Goal: Complete application form: Complete application form

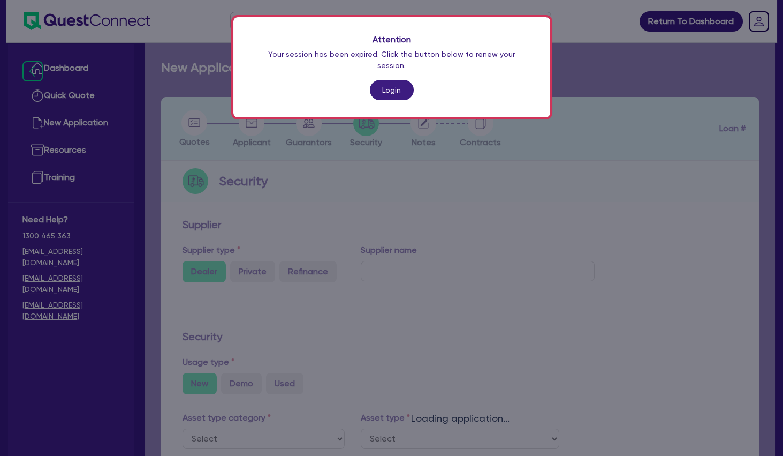
click at [330, 220] on div "Attention Your session has been expired. Click the button below to renew your s…" at bounding box center [391, 228] width 783 height 456
click at [393, 82] on link "Login" at bounding box center [392, 90] width 44 height 20
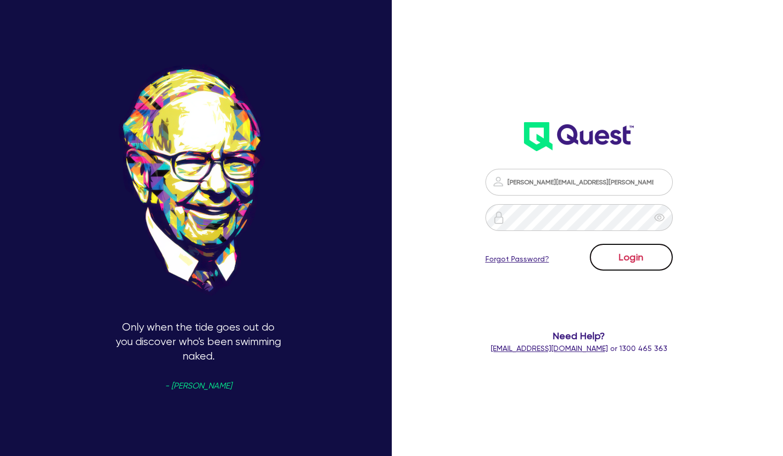
click at [630, 261] on button "Login" at bounding box center [631, 257] width 83 height 27
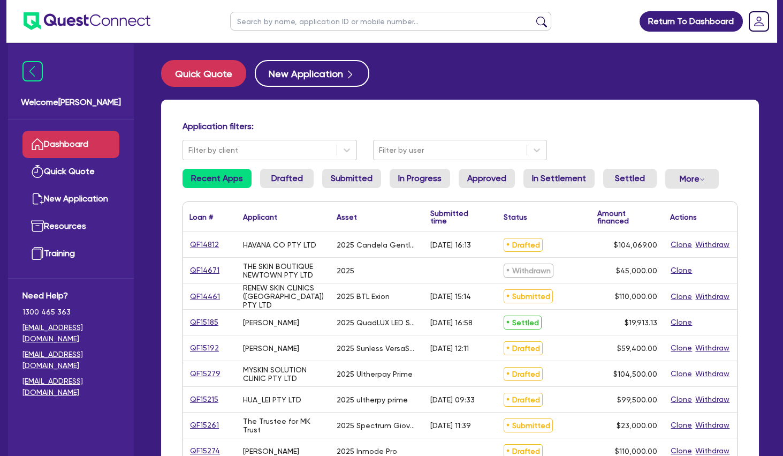
click at [400, 109] on div "Application filters: Filter by client Filter by user Recent Apps Drafted Submit…" at bounding box center [460, 449] width 598 height 699
click at [287, 11] on ul at bounding box center [391, 21] width 343 height 42
click at [291, 18] on input "text" at bounding box center [390, 21] width 321 height 19
type input "hua"
click at [533, 16] on button "submit" at bounding box center [541, 23] width 17 height 15
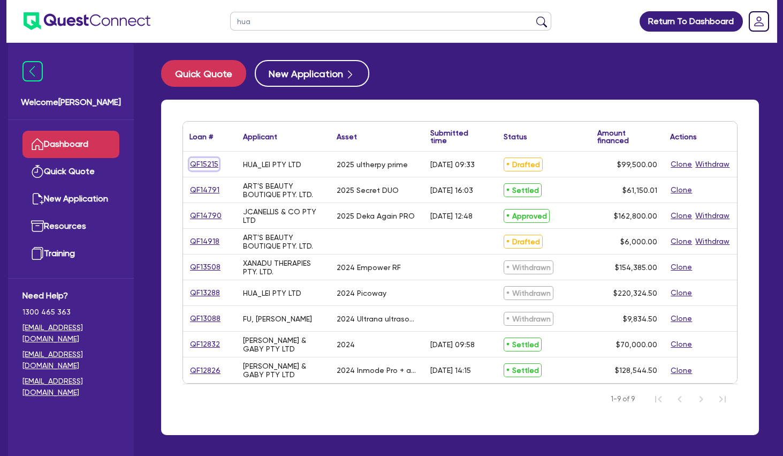
click at [214, 163] on link "QF15215" at bounding box center [204, 164] width 29 height 12
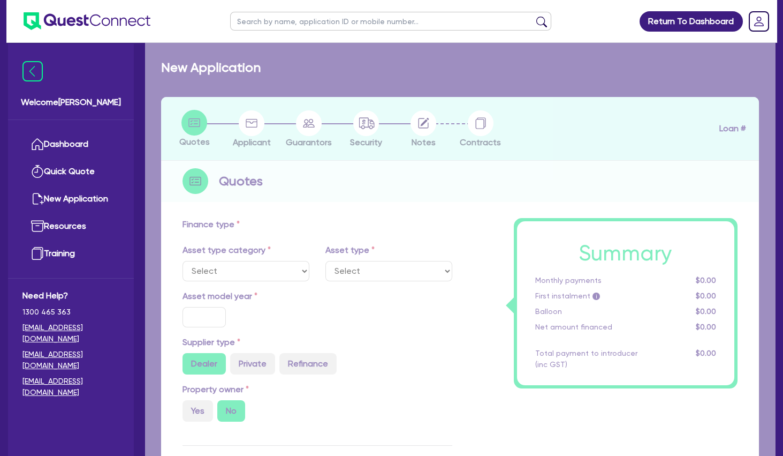
select select "SECONDARY_ASSETS"
type input "2025"
radio input "true"
type input "104,500"
type input "5,000"
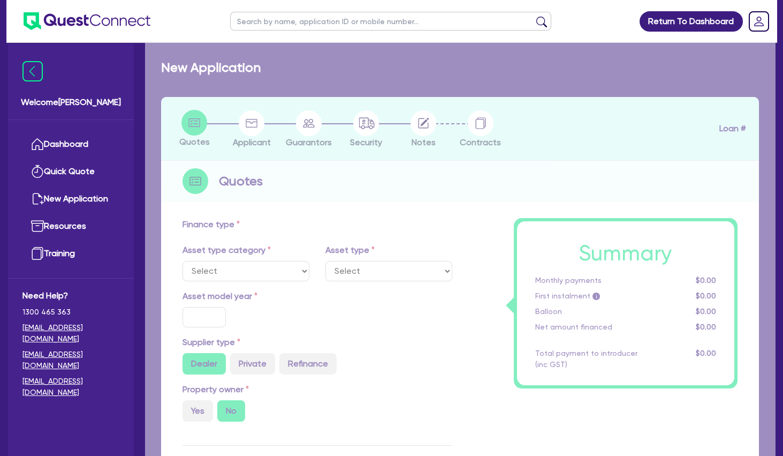
type input "2"
type input "1,990"
radio input "true"
type input "8"
type input "500"
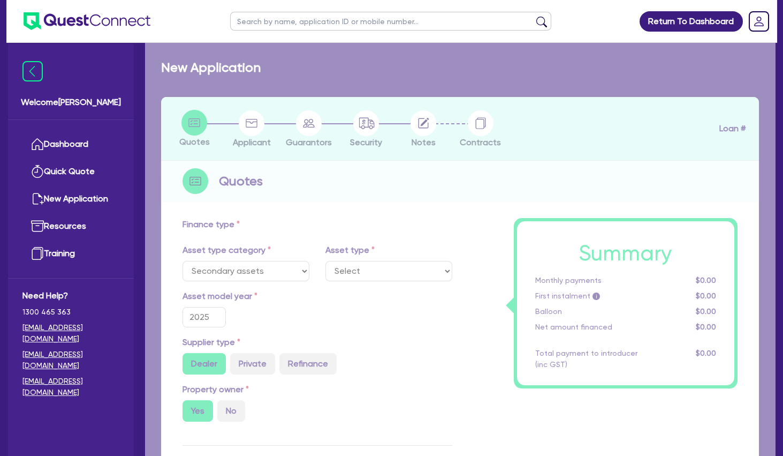
select select "MEDICAL_DENTAL_LABORATORY_EQUIPMENT"
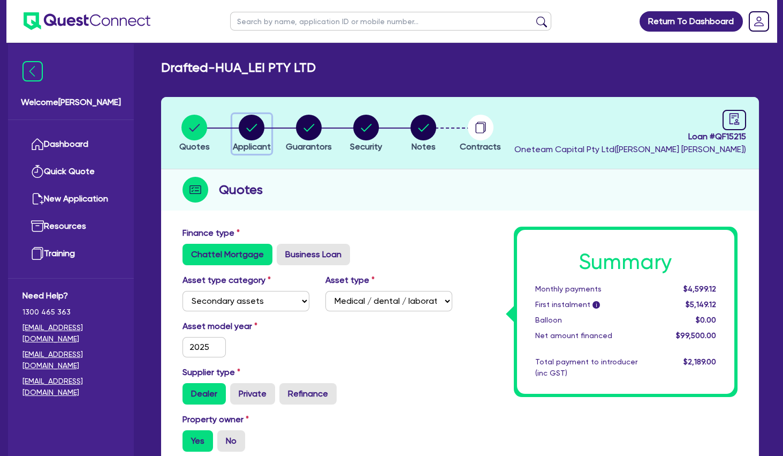
click at [245, 128] on circle "button" at bounding box center [252, 128] width 26 height 26
select select "COMPANY"
select select "HEALTH_BEAUTY"
select select "HAIR_BEAUTY_SALONS"
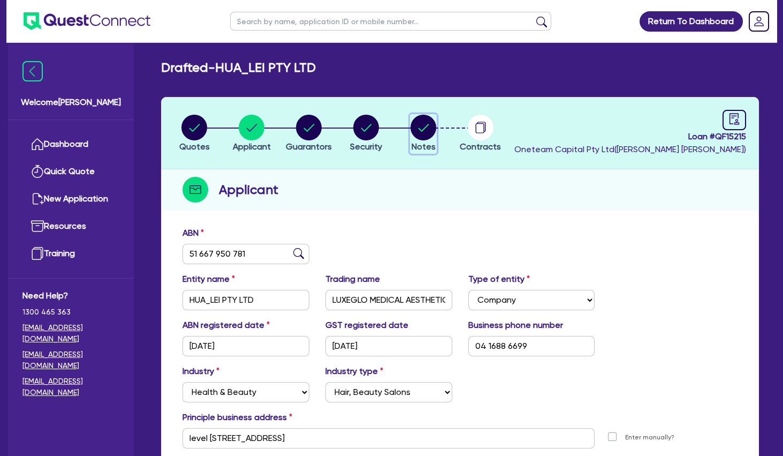
click at [420, 135] on circle "button" at bounding box center [424, 128] width 26 height 26
select select "Other"
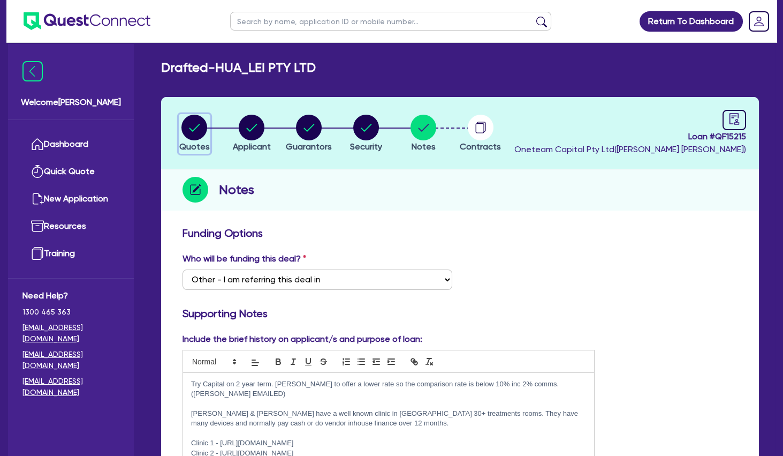
click at [198, 124] on circle "button" at bounding box center [194, 128] width 26 height 26
select select "SECONDARY_ASSETS"
select select "MEDICAL_DENTAL_LABORATORY_EQUIPMENT"
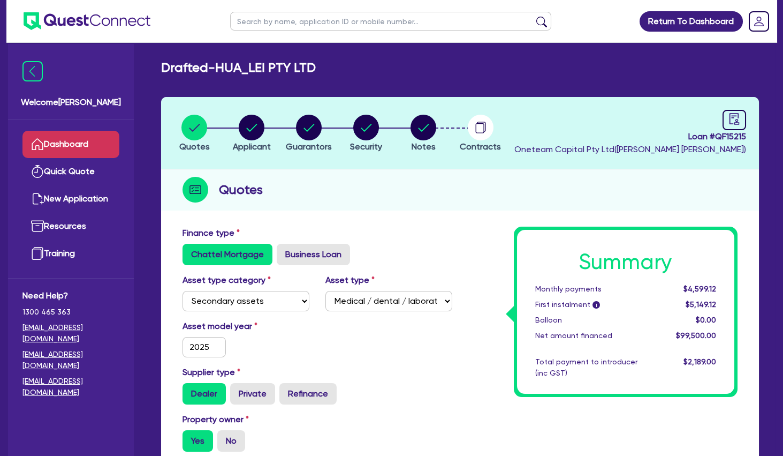
click at [85, 139] on link "Dashboard" at bounding box center [70, 144] width 97 height 27
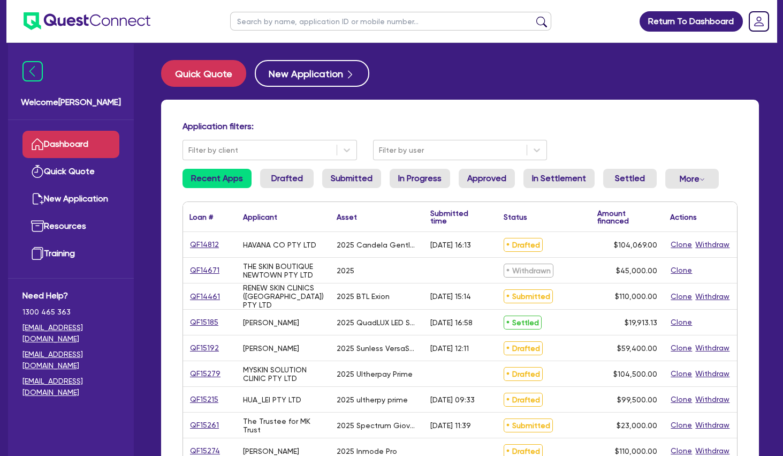
click at [294, 24] on input "text" at bounding box center [390, 21] width 321 height 19
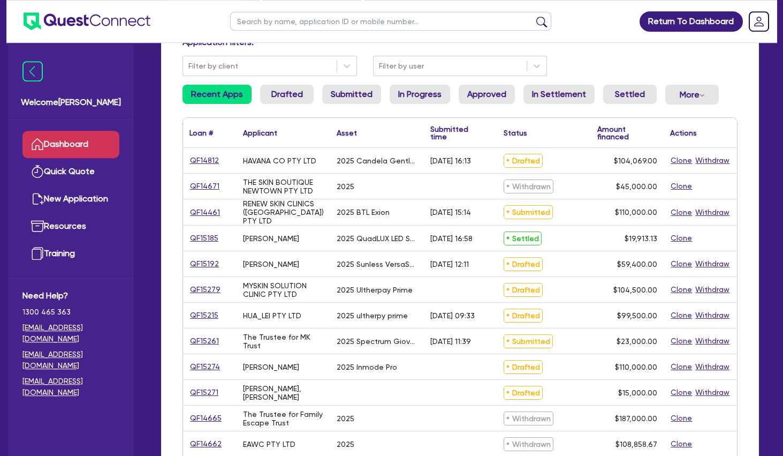
scroll to position [116, 0]
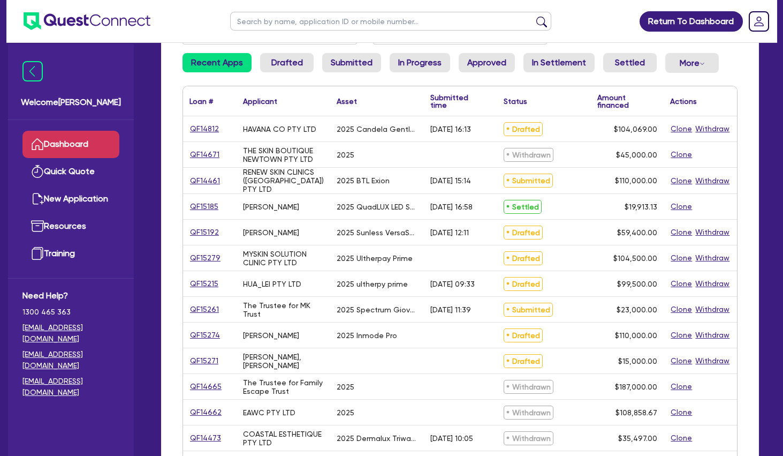
click at [260, 307] on div "The Trustee for MK Trust" at bounding box center [283, 309] width 81 height 17
click at [260, 289] on div "HUA_LEI PTY LTD" at bounding box center [284, 283] width 94 height 25
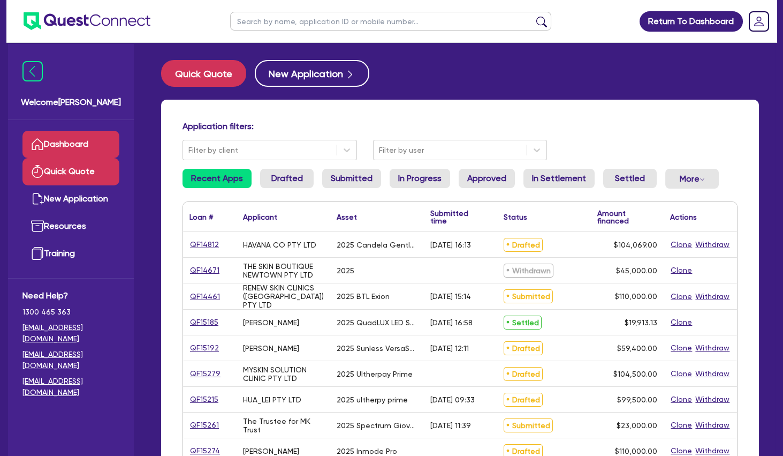
click at [92, 176] on link "Quick Quote" at bounding box center [70, 171] width 97 height 27
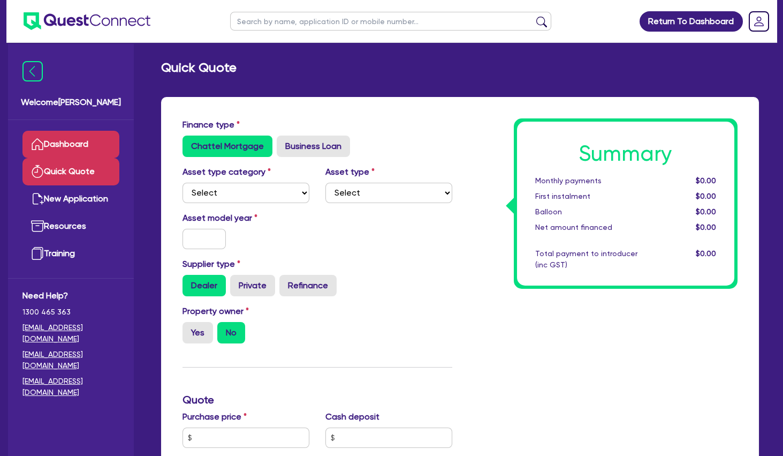
click at [80, 148] on link "Dashboard" at bounding box center [70, 144] width 97 height 27
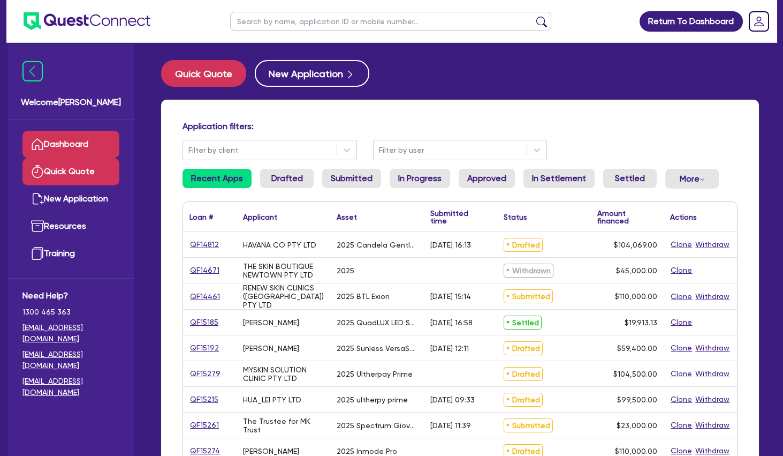
click at [95, 169] on link "Quick Quote" at bounding box center [70, 171] width 97 height 27
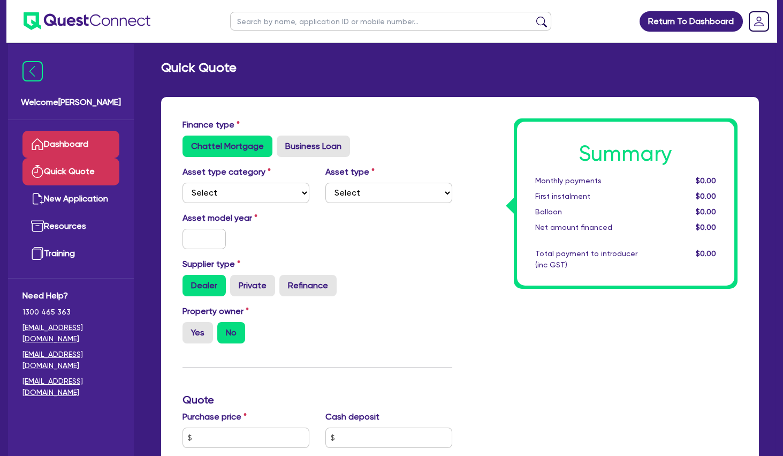
click at [87, 147] on link "Dashboard" at bounding box center [70, 144] width 97 height 27
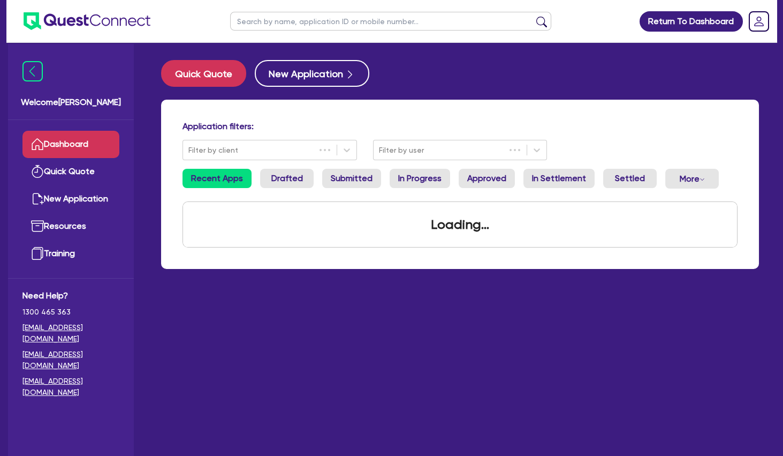
click at [255, 21] on input "text" at bounding box center [390, 21] width 321 height 19
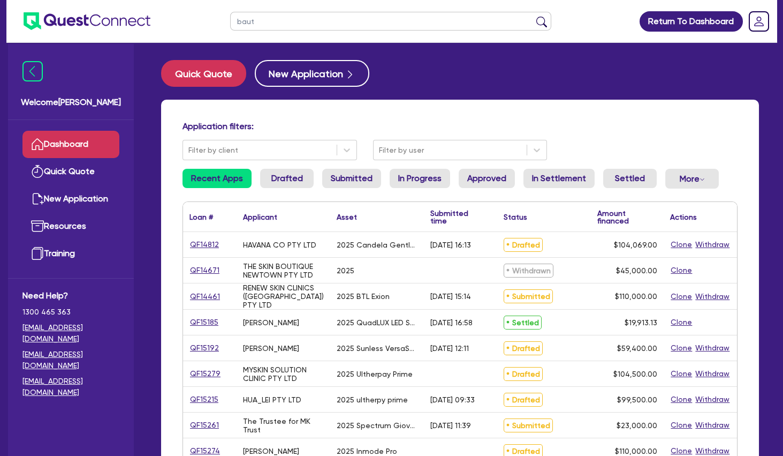
click at [533, 16] on button "submit" at bounding box center [541, 23] width 17 height 15
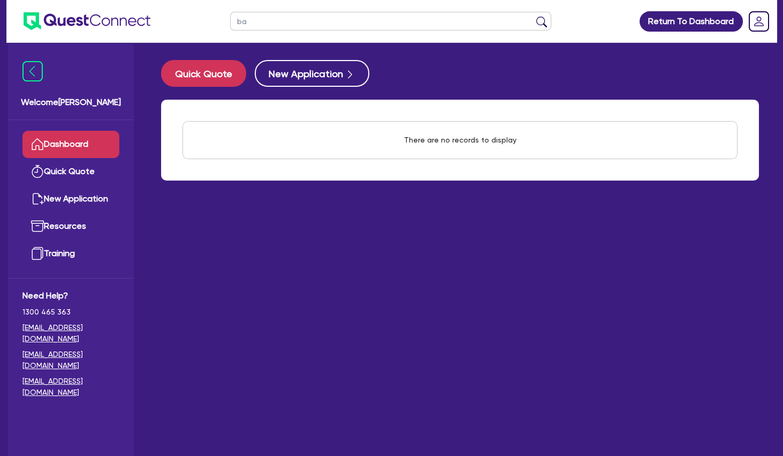
type input "b"
type input "folix"
click at [533, 16] on button "submit" at bounding box center [541, 23] width 17 height 15
drag, startPoint x: 275, startPoint y: 24, endPoint x: 213, endPoint y: 21, distance: 62.2
click at [230, 21] on input "folix" at bounding box center [390, 21] width 321 height 19
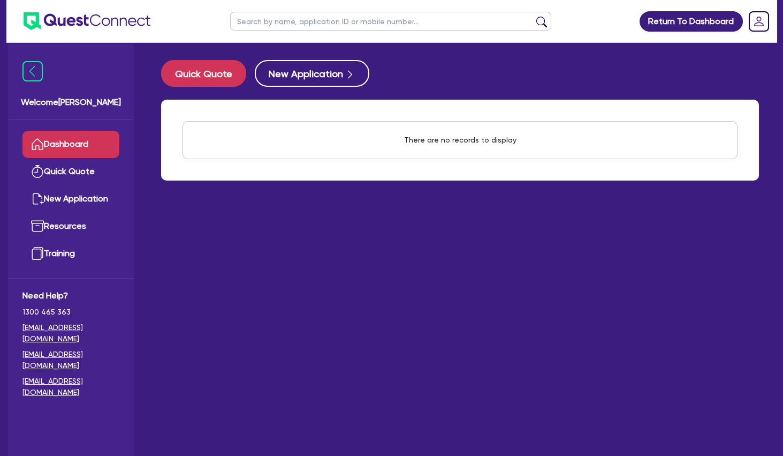
click at [277, 27] on input "text" at bounding box center [390, 21] width 321 height 19
paste input "Karagoz"
type input "Karagoz"
click at [533, 16] on button "submit" at bounding box center [541, 23] width 17 height 15
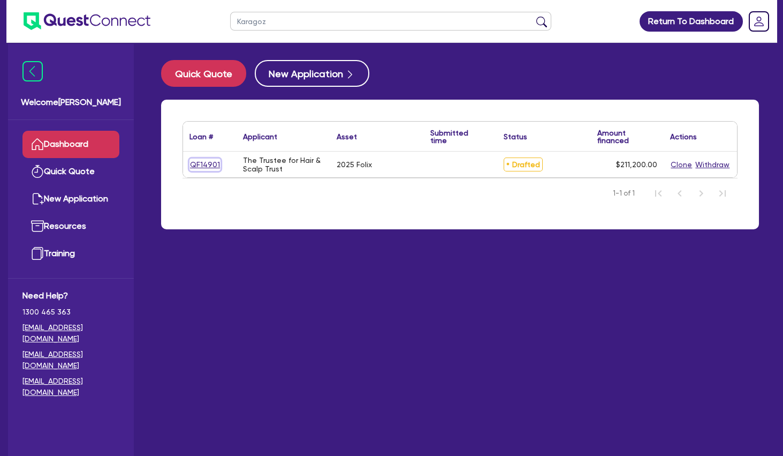
click at [209, 164] on link "QF14901" at bounding box center [205, 164] width 31 height 12
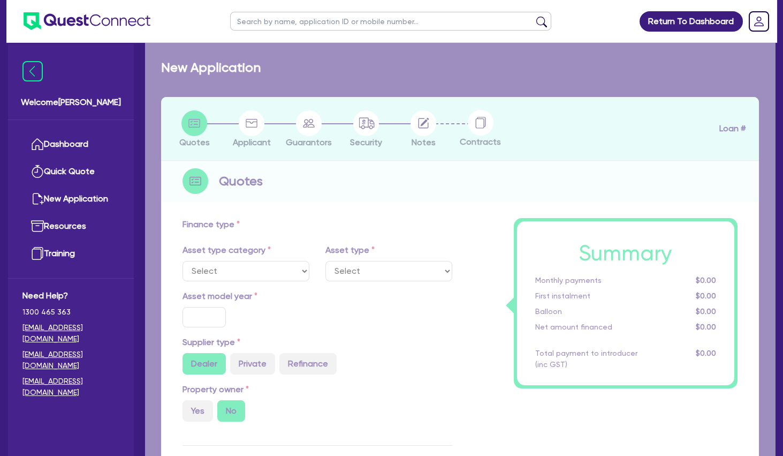
select select "TERTIARY_ASSETS"
type input "2025"
radio input "true"
type input "211,200"
type input "13"
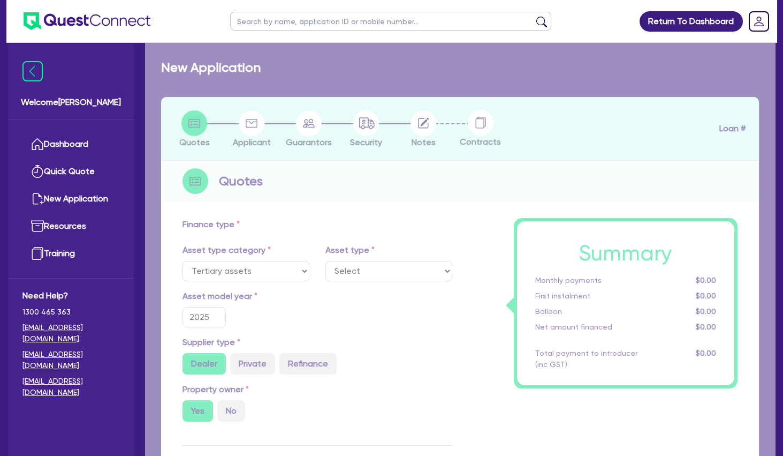
select select "BEAUTY_EQUIPMENT"
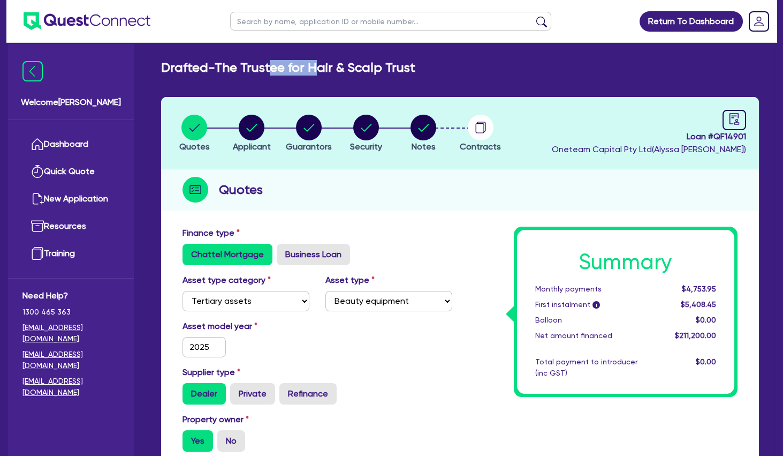
drag, startPoint x: 276, startPoint y: 69, endPoint x: 366, endPoint y: 77, distance: 90.8
click at [253, 128] on icon "button" at bounding box center [252, 127] width 11 height 7
select select "TRUST"
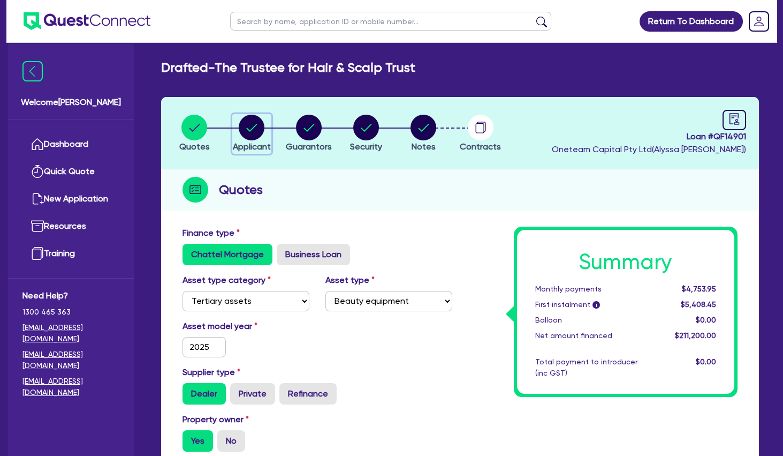
select select "INDIVIDUAL"
select select "HEALTH_BEAUTY"
select select "HAIR_BEAUTY_SALONS"
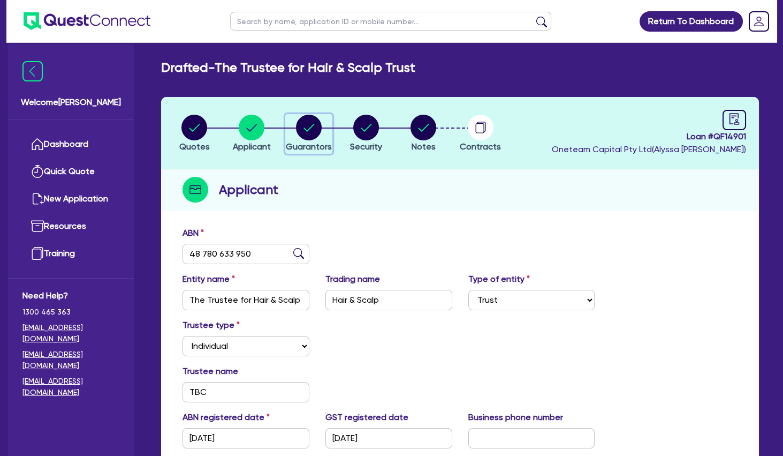
click at [320, 134] on icon "button" at bounding box center [309, 128] width 26 height 26
select select "MRS"
select select "VIC"
select select "MARRIED"
select select "MR"
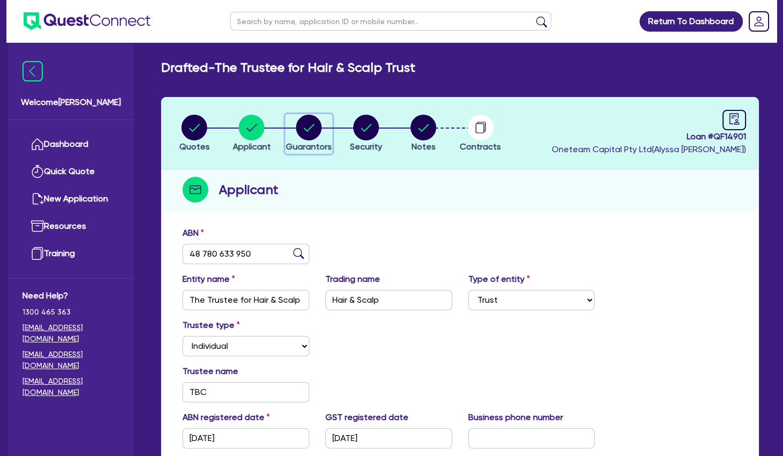
select select "VIC"
select select "MARRIED"
select select "INVESTMENT_PROPERTY"
select select "VEHICLE"
select select "INVESTMENT_PROPERTY_LOAN"
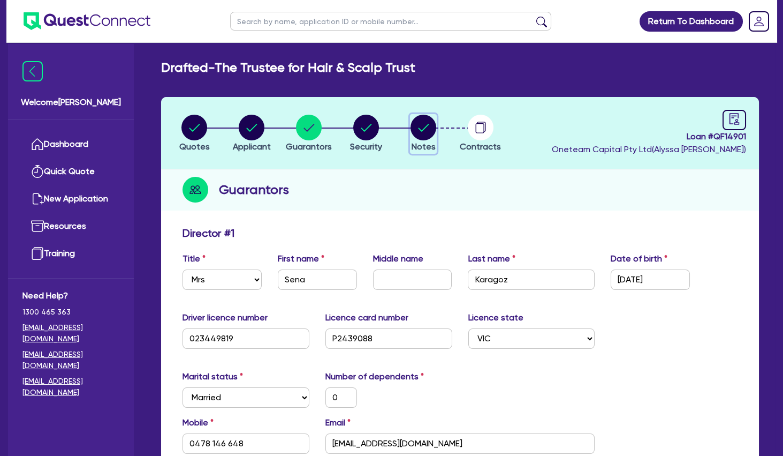
click at [420, 128] on icon "button" at bounding box center [424, 127] width 11 height 7
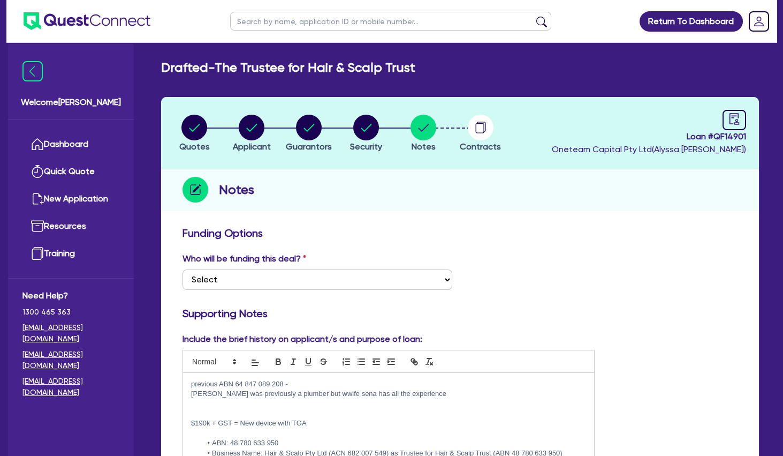
click at [238, 406] on p at bounding box center [388, 404] width 395 height 10
click at [250, 403] on p at bounding box center [388, 404] width 395 height 10
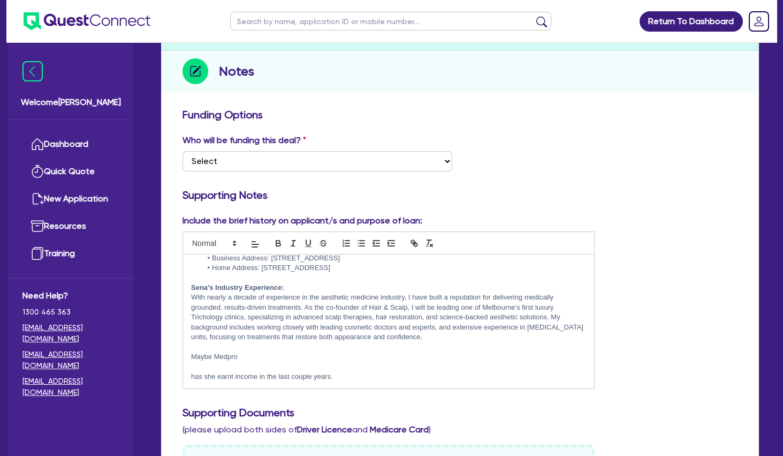
scroll to position [173, 0]
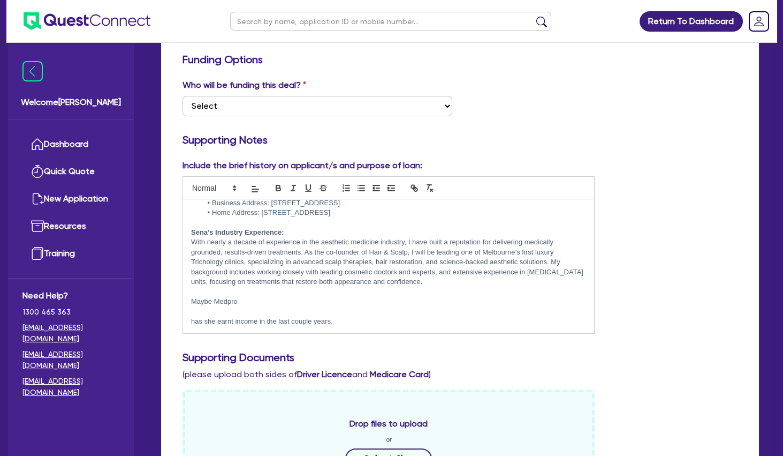
click at [294, 312] on p at bounding box center [388, 312] width 395 height 10
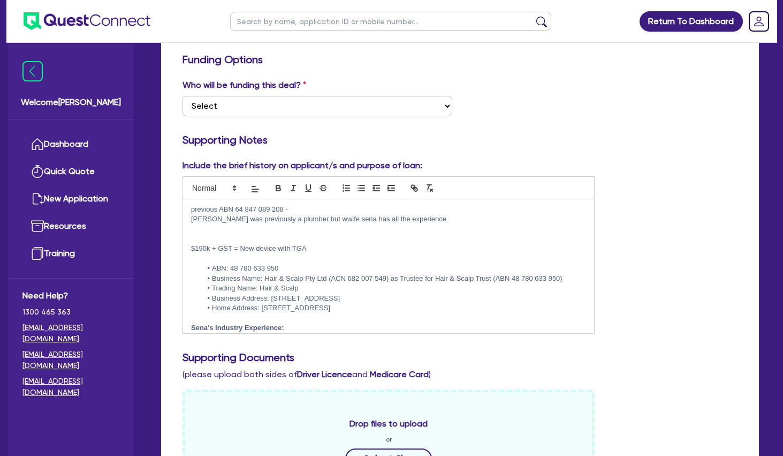
scroll to position [0, 0]
click at [284, 237] on p at bounding box center [388, 240] width 395 height 10
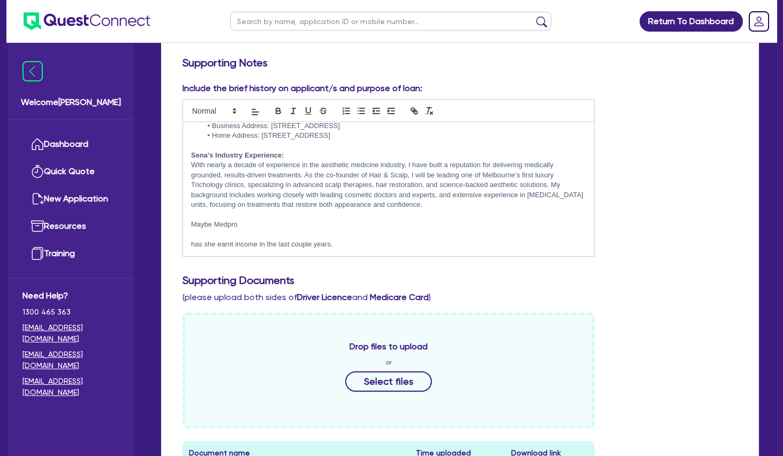
scroll to position [289, 0]
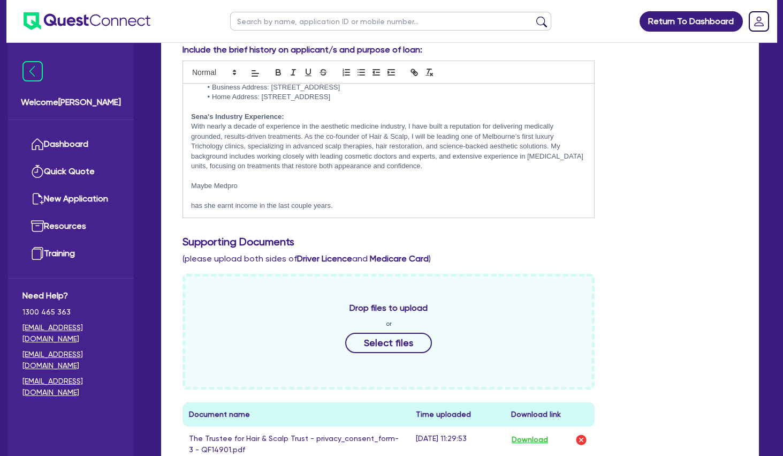
click at [240, 195] on p at bounding box center [388, 196] width 395 height 10
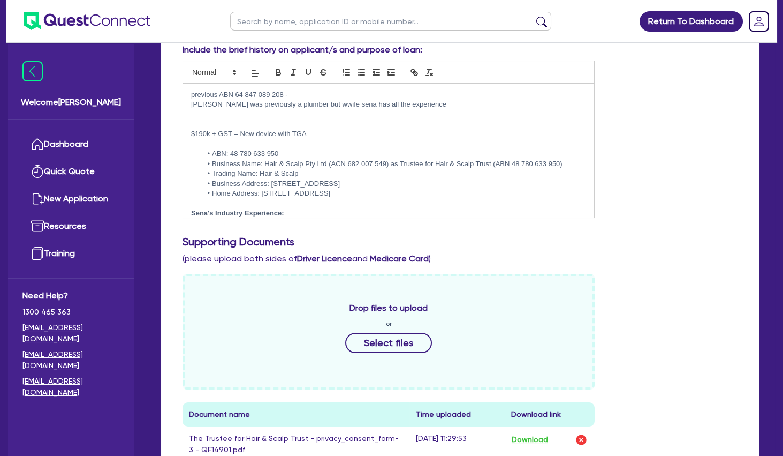
scroll to position [0, 0]
click at [240, 118] on p at bounding box center [388, 115] width 395 height 10
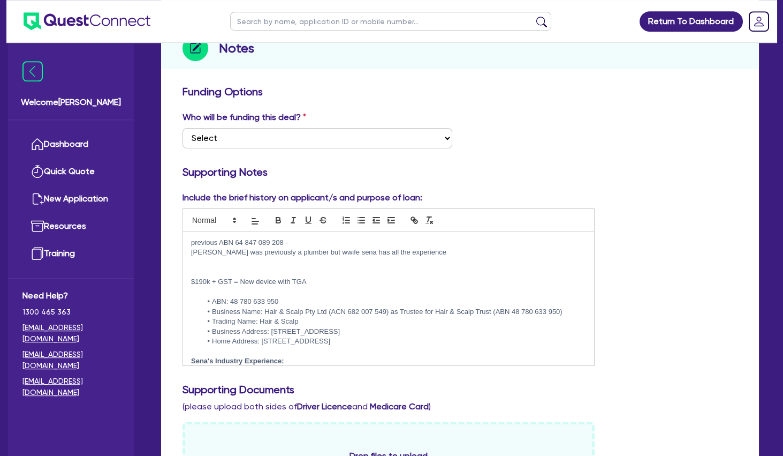
scroll to position [116, 0]
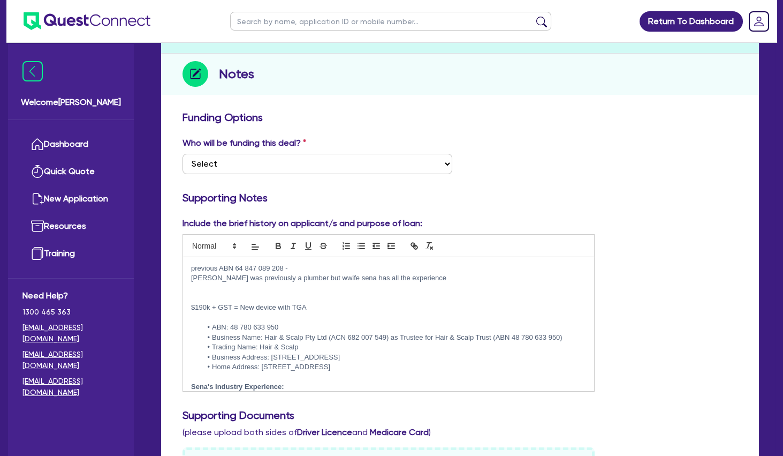
click at [320, 289] on p at bounding box center [388, 288] width 395 height 10
click at [323, 273] on p "previous ABN 64 847 089 208 -" at bounding box center [388, 268] width 395 height 10
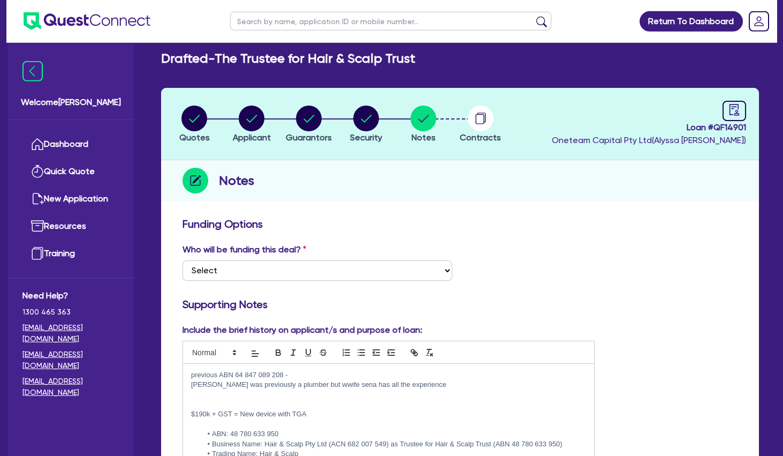
scroll to position [0, 0]
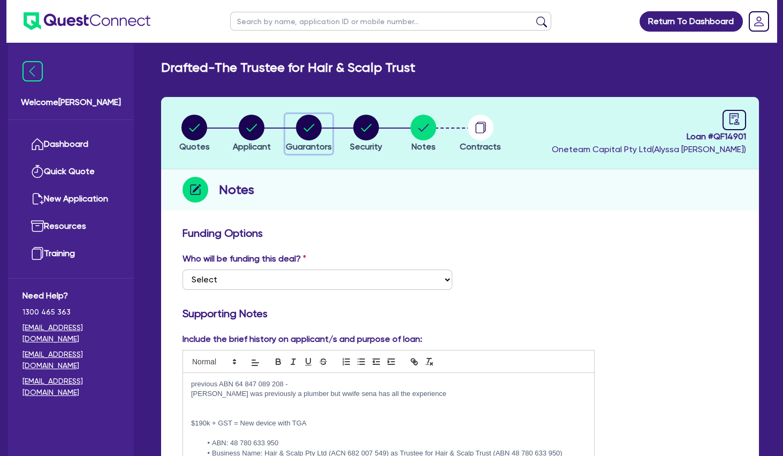
click at [312, 124] on circle "button" at bounding box center [309, 128] width 26 height 26
select select "MRS"
select select "VIC"
select select "MARRIED"
select select "MR"
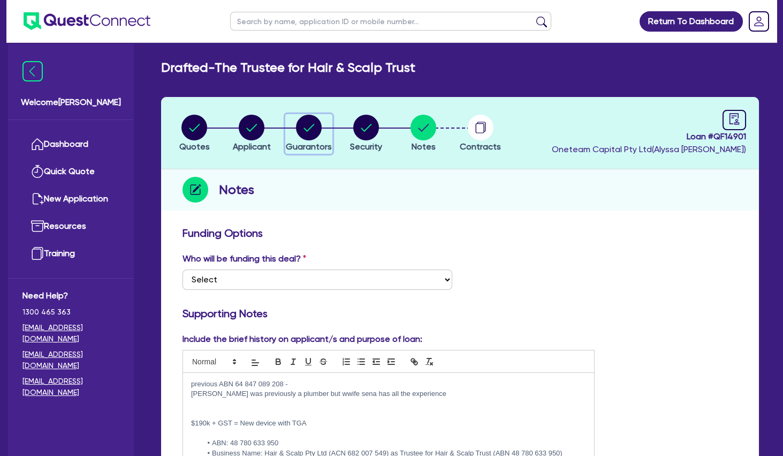
select select "VIC"
select select "MARRIED"
select select "INVESTMENT_PROPERTY"
select select "VEHICLE"
select select "INVESTMENT_PROPERTY_LOAN"
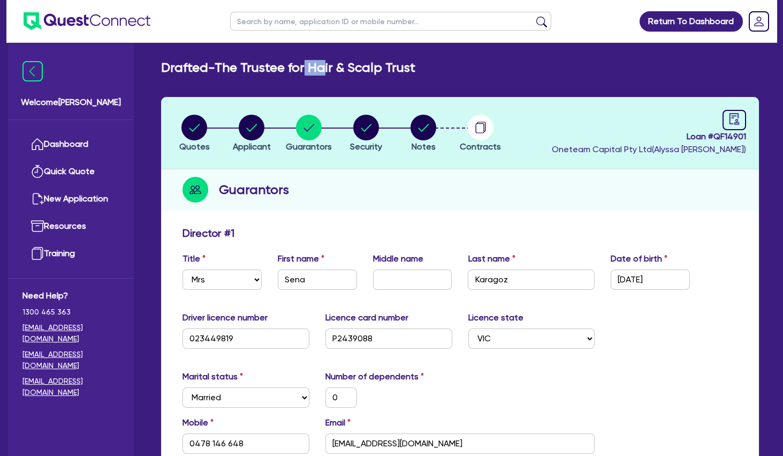
drag, startPoint x: 331, startPoint y: 69, endPoint x: 362, endPoint y: 66, distance: 31.7
click at [362, 66] on h2 "Drafted - The Trustee for Hair & Scalp Trust" at bounding box center [288, 68] width 254 height 16
click at [366, 66] on h2 "Drafted - The Trustee for Hair & Scalp Trust" at bounding box center [288, 68] width 254 height 16
click at [254, 128] on circle "button" at bounding box center [252, 128] width 26 height 26
select select "TRUST"
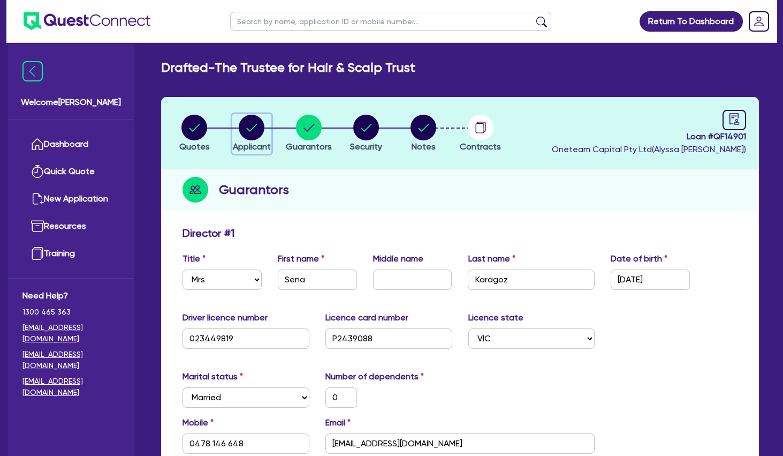
select select "INDIVIDUAL"
select select "HEALTH_BEAUTY"
select select "HAIR_BEAUTY_SALONS"
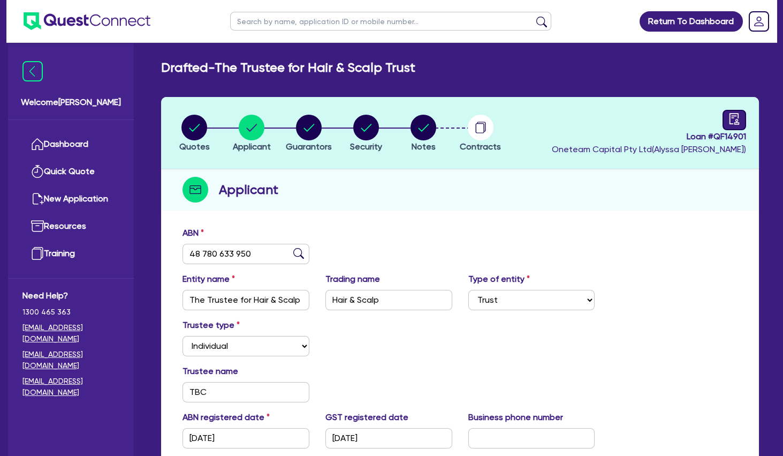
click at [728, 118] on link at bounding box center [735, 120] width 24 height 20
select select "DRAFTED_NEW"
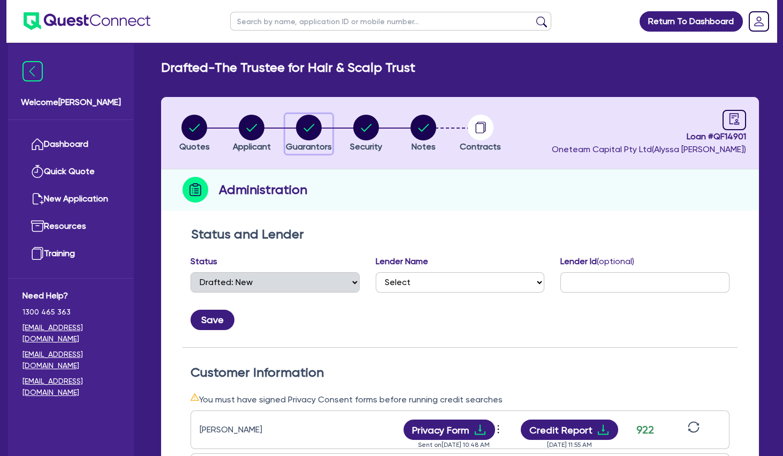
click at [307, 129] on circle "button" at bounding box center [309, 128] width 26 height 26
select select "MRS"
select select "VIC"
select select "MARRIED"
select select "MR"
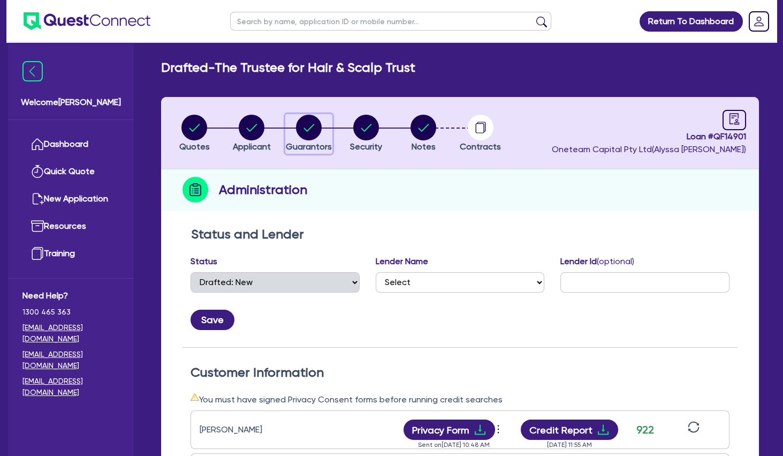
select select "VIC"
select select "MARRIED"
select select "INVESTMENT_PROPERTY"
select select "VEHICLE"
select select "INVESTMENT_PROPERTY_LOAN"
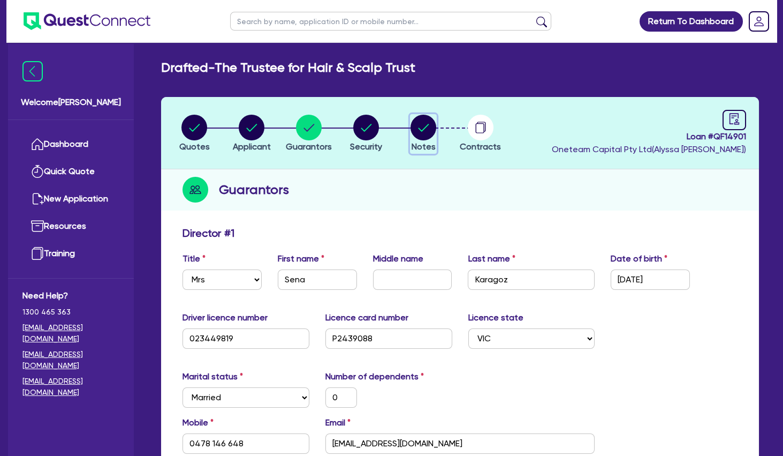
click at [425, 133] on circle "button" at bounding box center [424, 128] width 26 height 26
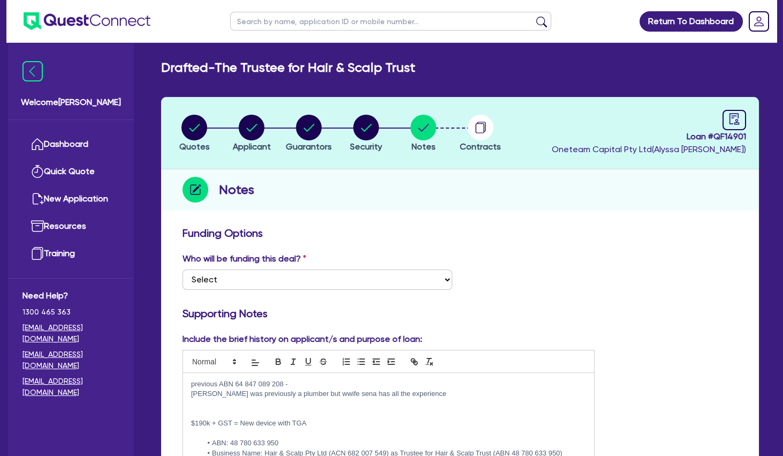
click at [249, 405] on p at bounding box center [388, 404] width 395 height 10
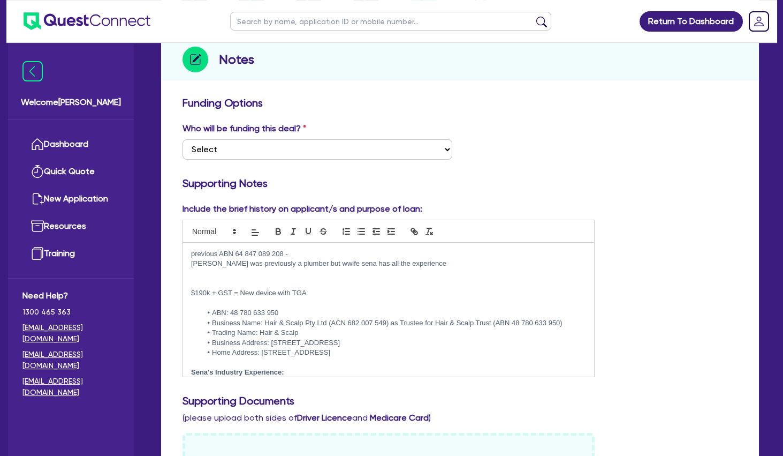
scroll to position [173, 0]
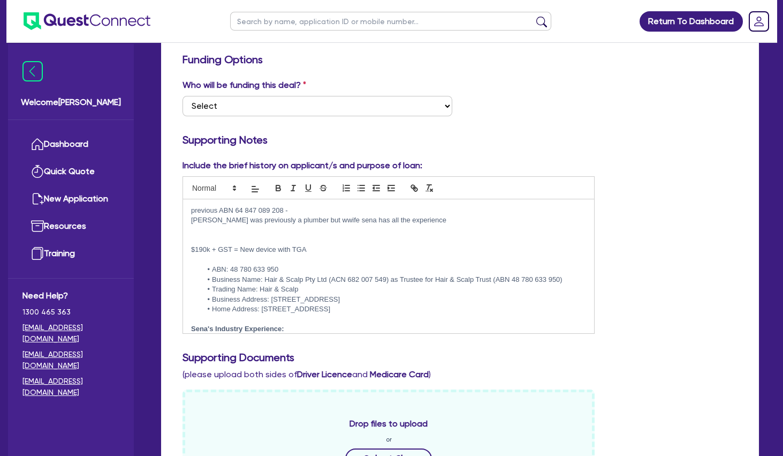
click at [329, 287] on li "Trading Name: Hair & Scalp" at bounding box center [394, 289] width 385 height 10
click at [398, 292] on li "Trading Name: Hair & Scalp" at bounding box center [394, 289] width 385 height 10
click at [408, 300] on li "Business Address: [STREET_ADDRESS]" at bounding box center [394, 299] width 385 height 10
click at [415, 311] on li "Home Address: [STREET_ADDRESS]" at bounding box center [394, 309] width 385 height 10
click at [405, 291] on li "Trading Name: Hair & Scalp" at bounding box center [394, 289] width 385 height 10
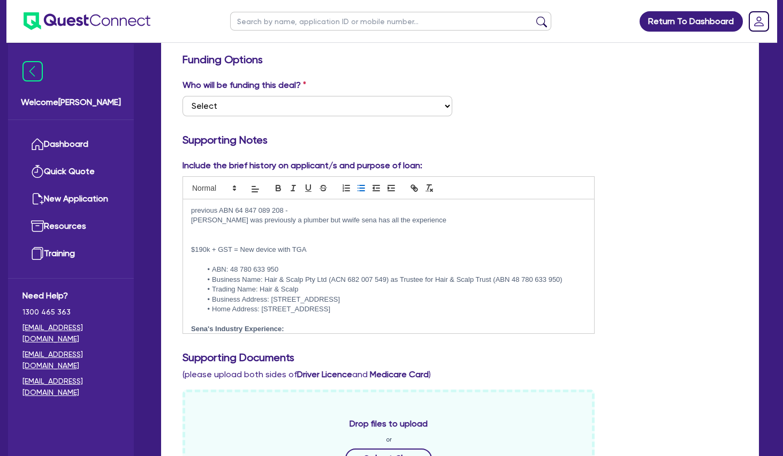
click at [277, 288] on li "Trading Name: Hair & Scalp" at bounding box center [394, 289] width 385 height 10
click at [318, 279] on li "Business Name: Hair & Scalp Pty Ltd (ACN 682 007 549) as Trustee for Hair & Sca…" at bounding box center [394, 280] width 385 height 10
drag, startPoint x: 302, startPoint y: 275, endPoint x: 266, endPoint y: 277, distance: 36.5
click at [266, 277] on li "Business Name: Hair & Scalp Pty Ltd (ACN 682 007 549) as Trustee for Hair & Sca…" at bounding box center [394, 280] width 385 height 10
copy li "Hair & Scalp"
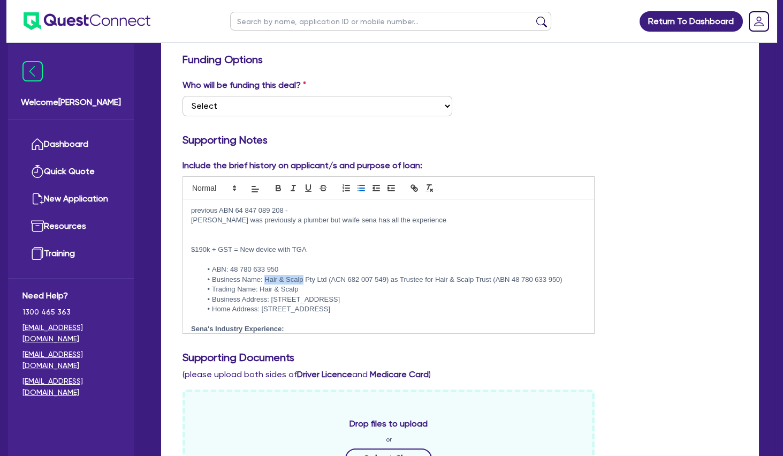
click at [326, 236] on p at bounding box center [388, 240] width 395 height 10
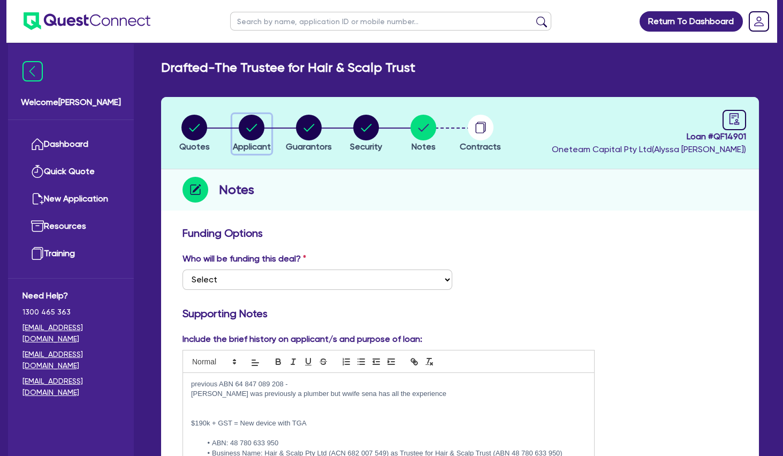
click at [256, 134] on circle "button" at bounding box center [252, 128] width 26 height 26
select select "TRUST"
select select "INDIVIDUAL"
select select "HEALTH_BEAUTY"
select select "HAIR_BEAUTY_SALONS"
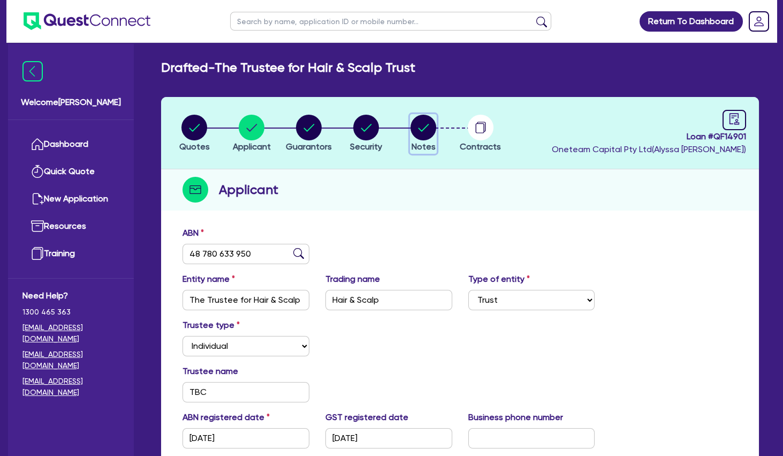
click at [432, 129] on circle "button" at bounding box center [424, 128] width 26 height 26
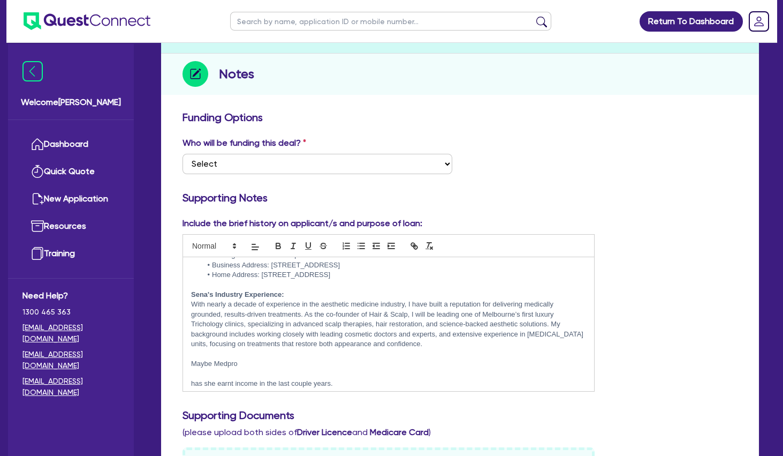
scroll to position [96, 0]
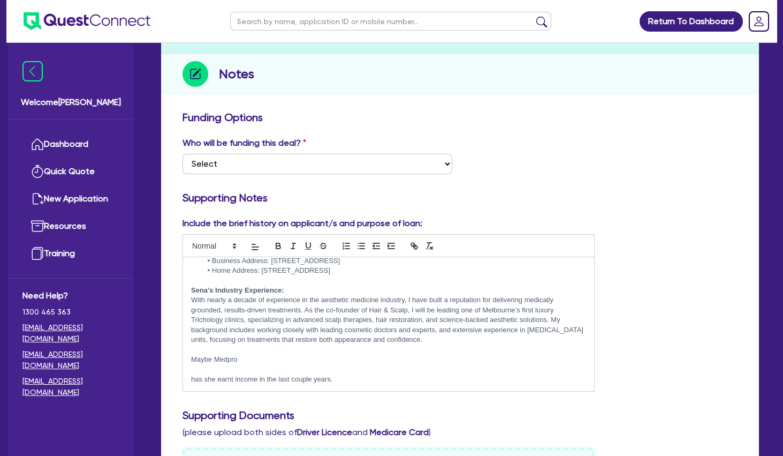
click at [263, 371] on p at bounding box center [388, 370] width 395 height 10
click at [266, 366] on p at bounding box center [388, 370] width 395 height 10
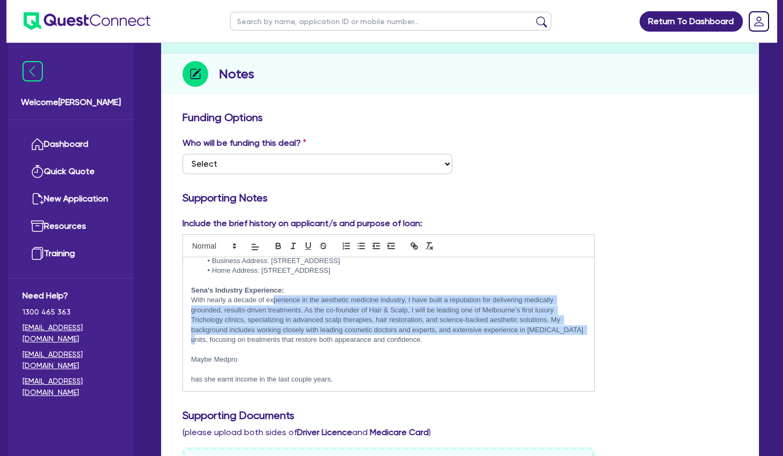
drag, startPoint x: 275, startPoint y: 301, endPoint x: 573, endPoint y: 329, distance: 299.5
click at [573, 329] on p "With nearly a decade of experience in the aesthetic medicine industry, I have b…" at bounding box center [388, 319] width 395 height 49
drag, startPoint x: 572, startPoint y: 328, endPoint x: 193, endPoint y: 299, distance: 380.1
click at [193, 299] on p "With nearly a decade of experience in the aesthetic medicine industry, I have b…" at bounding box center [388, 319] width 395 height 49
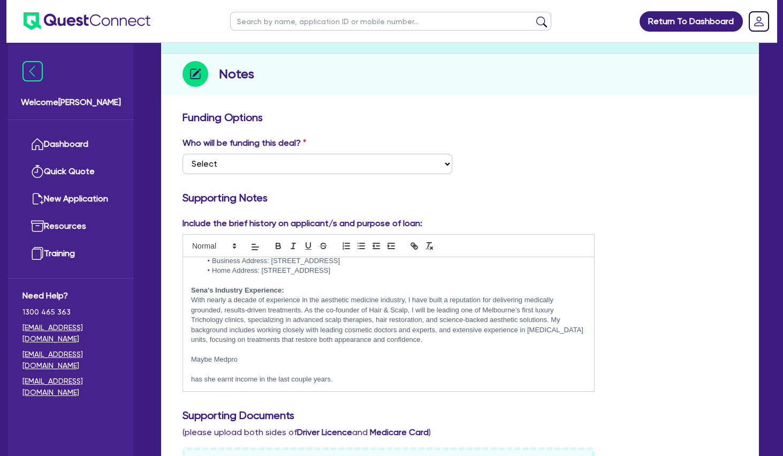
click at [193, 299] on p "With nearly a decade of experience in the aesthetic medicine industry, I have b…" at bounding box center [388, 319] width 395 height 49
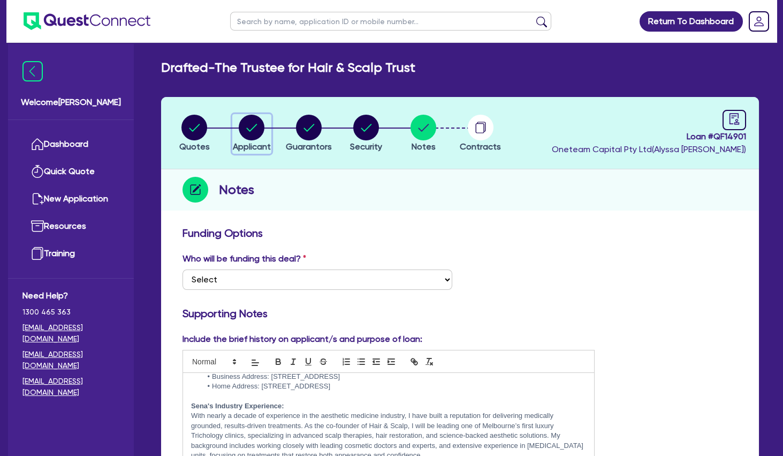
click at [251, 128] on circle "button" at bounding box center [252, 128] width 26 height 26
select select "TRUST"
select select "INDIVIDUAL"
select select "HEALTH_BEAUTY"
select select "HAIR_BEAUTY_SALONS"
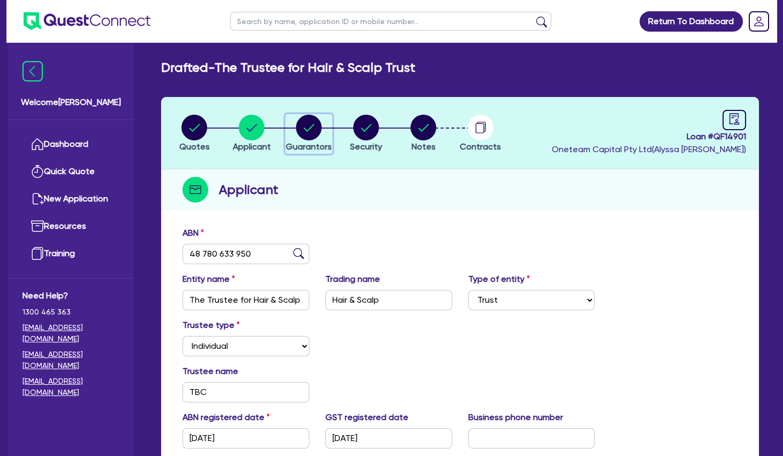
click at [303, 133] on circle "button" at bounding box center [309, 128] width 26 height 26
select select "MRS"
select select "VIC"
select select "MARRIED"
select select "MR"
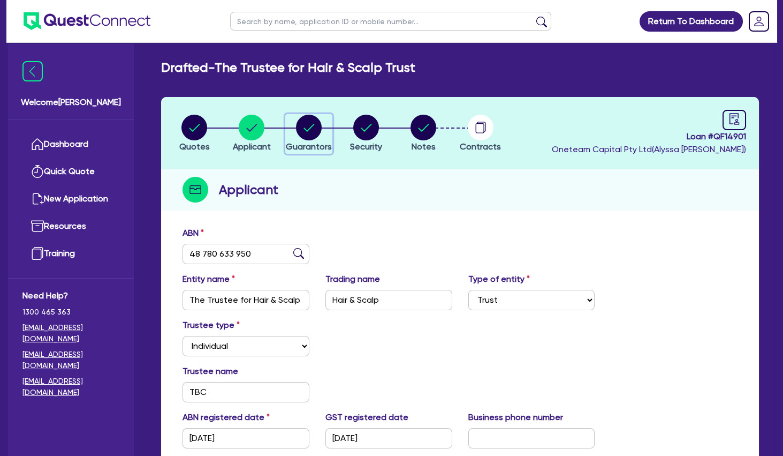
select select "VIC"
select select "MARRIED"
select select "INVESTMENT_PROPERTY"
select select "VEHICLE"
select select "INVESTMENT_PROPERTY_LOAN"
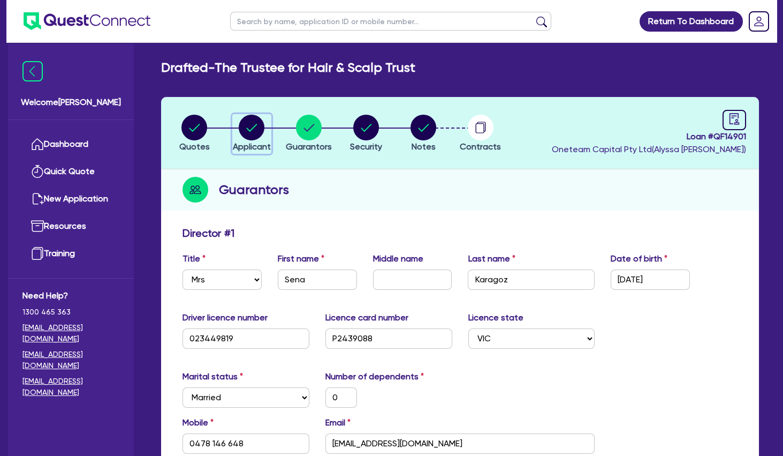
click at [257, 125] on circle "button" at bounding box center [252, 128] width 26 height 26
select select "TRUST"
select select "INDIVIDUAL"
select select "HEALTH_BEAUTY"
select select "HAIR_BEAUTY_SALONS"
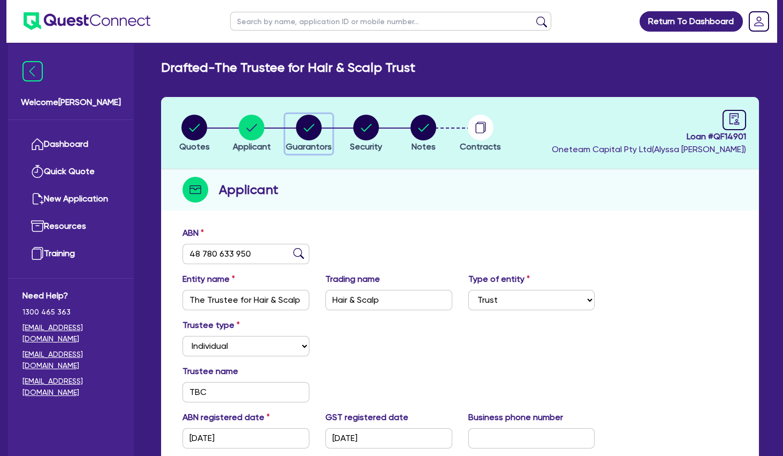
click at [320, 128] on circle "button" at bounding box center [309, 128] width 26 height 26
select select "MRS"
select select "VIC"
select select "MARRIED"
select select "MR"
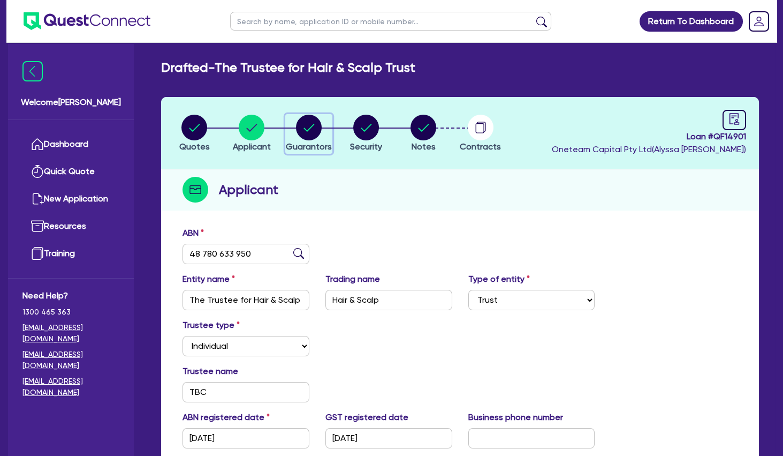
select select "VIC"
select select "MARRIED"
select select "INVESTMENT_PROPERTY"
select select "VEHICLE"
select select "INVESTMENT_PROPERTY_LOAN"
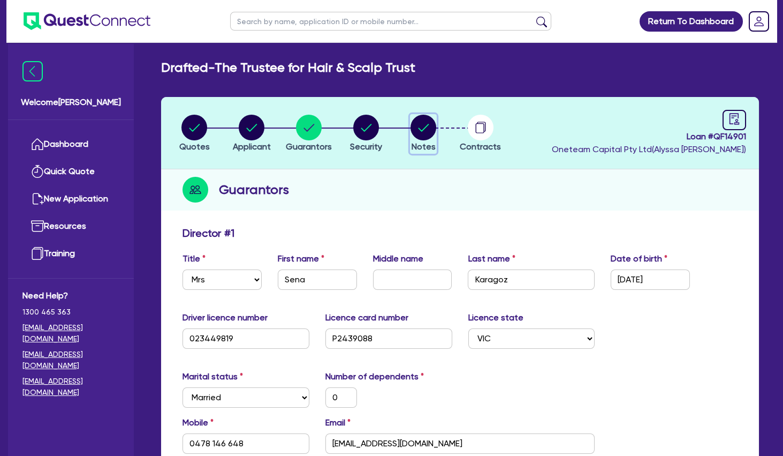
click at [412, 132] on circle "button" at bounding box center [424, 128] width 26 height 26
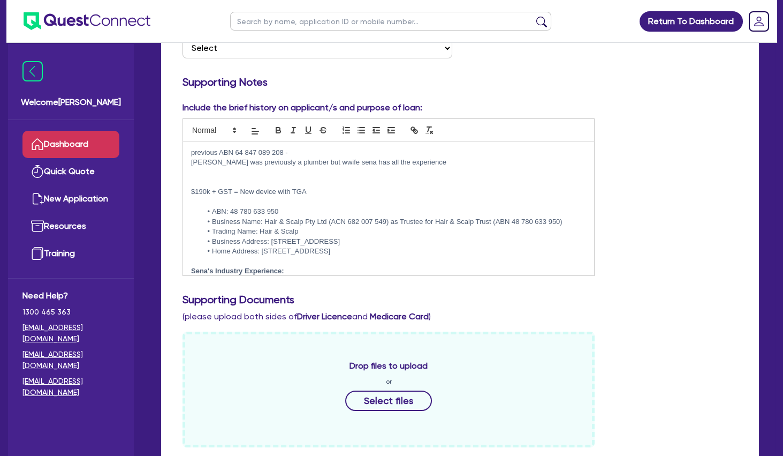
click at [74, 149] on link "Dashboard" at bounding box center [70, 144] width 97 height 27
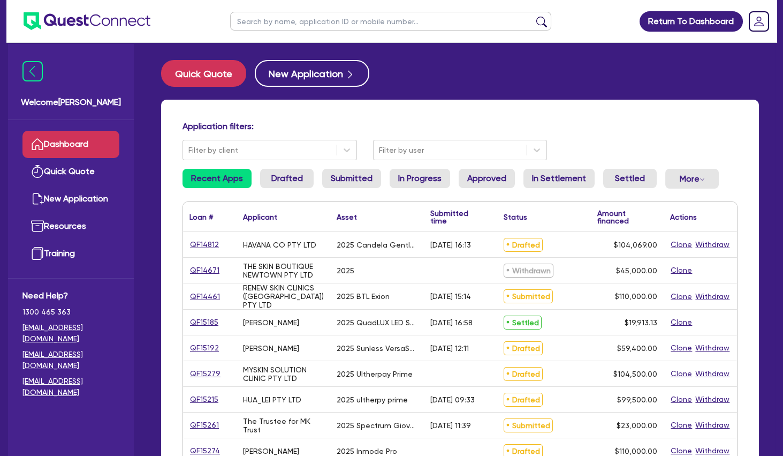
click at [320, 27] on input "text" at bounding box center [390, 21] width 321 height 19
type input "costec"
click at [533, 16] on button "submit" at bounding box center [541, 23] width 17 height 15
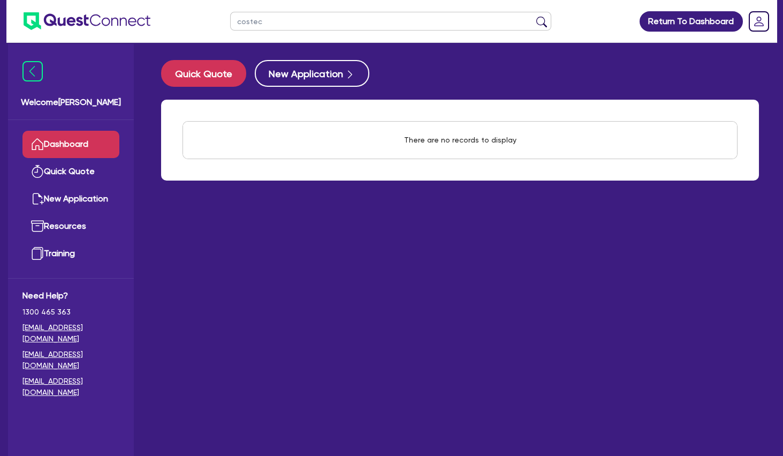
drag, startPoint x: 319, startPoint y: 29, endPoint x: 226, endPoint y: 21, distance: 92.4
click at [226, 21] on ul "costec" at bounding box center [391, 21] width 343 height 42
drag, startPoint x: 278, startPoint y: 19, endPoint x: 223, endPoint y: 16, distance: 55.7
click at [230, 16] on input "costec" at bounding box center [390, 21] width 321 height 19
click at [214, 70] on button "Quick Quote" at bounding box center [203, 73] width 85 height 27
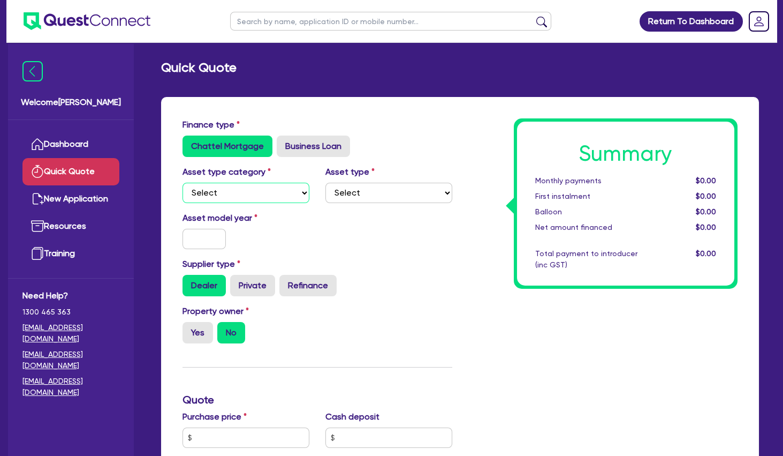
click at [183, 183] on select "Select Cars and light trucks Primary assets Secondary assets Tertiary assets" at bounding box center [246, 193] width 127 height 20
select select "TERTIARY_ASSETS"
click option "Tertiary assets" at bounding box center [0, 0] width 0 height 0
click at [326, 183] on select "Select Beauty equipment IT equipment IT software Watercraft Other" at bounding box center [389, 193] width 127 height 20
select select "BEAUTY_EQUIPMENT"
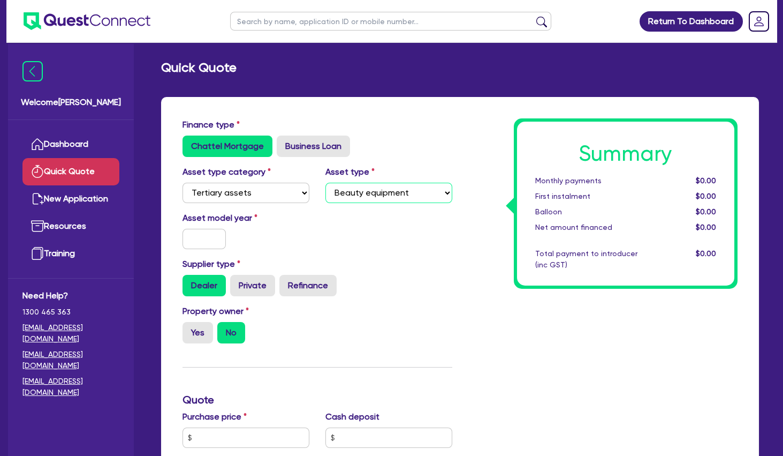
click option "Beauty equipment" at bounding box center [0, 0] width 0 height 0
click at [210, 241] on input "text" at bounding box center [204, 239] width 43 height 20
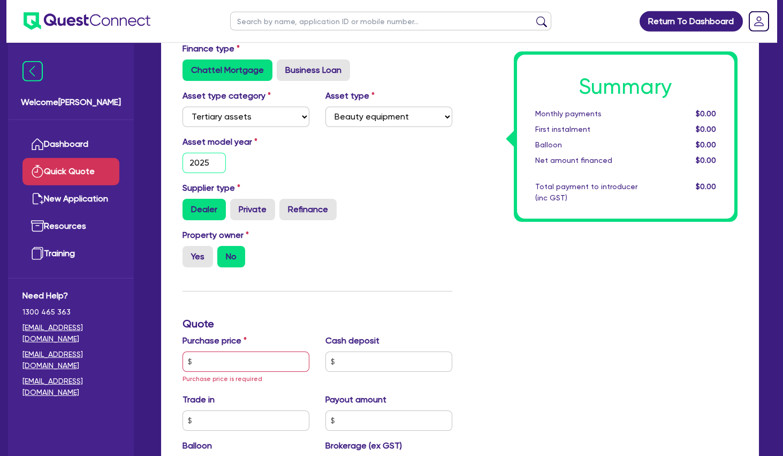
scroll to position [116, 0]
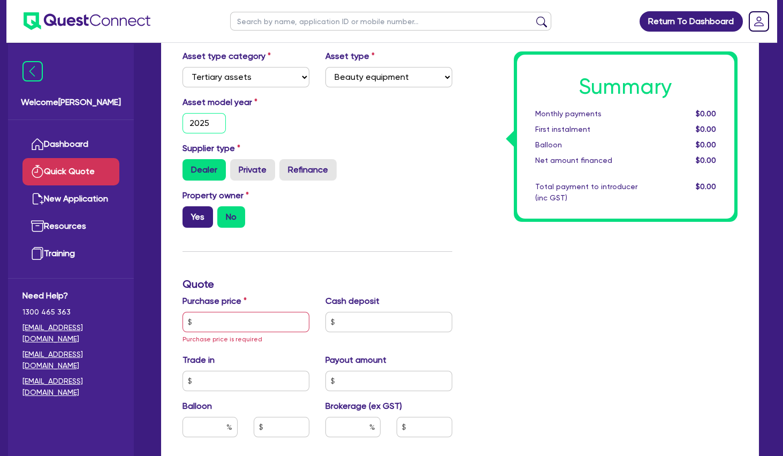
type input "2025"
click at [202, 215] on label "Yes" at bounding box center [198, 216] width 31 height 21
click at [190, 213] on input "Yes" at bounding box center [186, 209] width 7 height 7
radio input "true"
click at [237, 321] on input "text" at bounding box center [246, 322] width 127 height 20
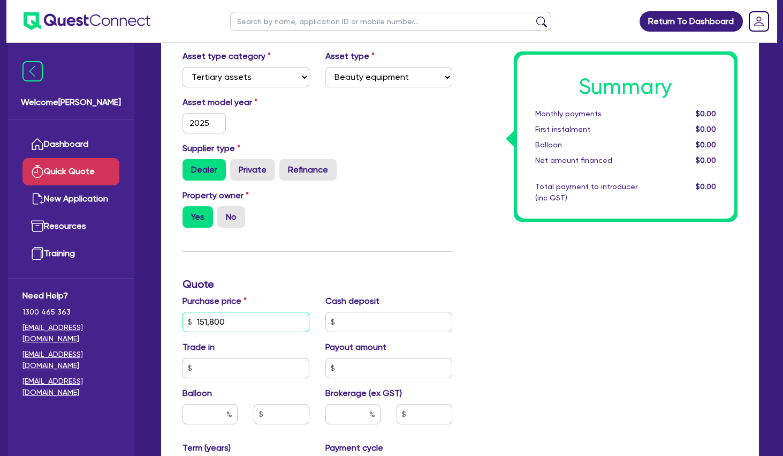
type input "151,800"
click at [319, 271] on div "Finance type Chattel Mortgage Business Loan Asset type category Select Cars and…" at bounding box center [318, 322] width 286 height 638
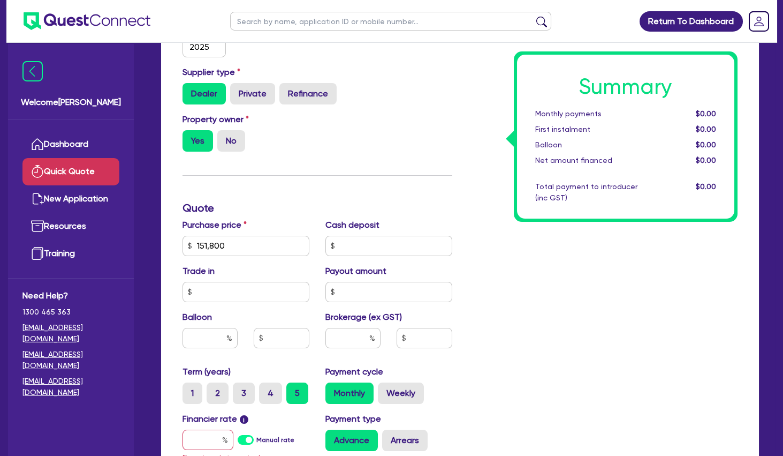
scroll to position [231, 0]
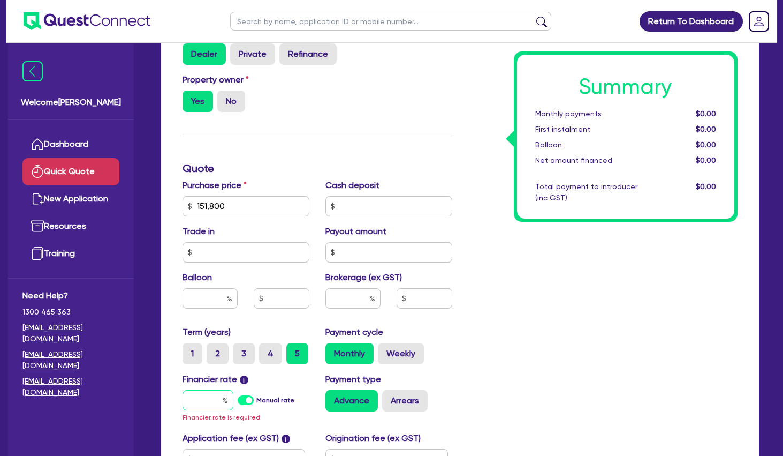
click at [213, 402] on input "text" at bounding box center [208, 400] width 51 height 20
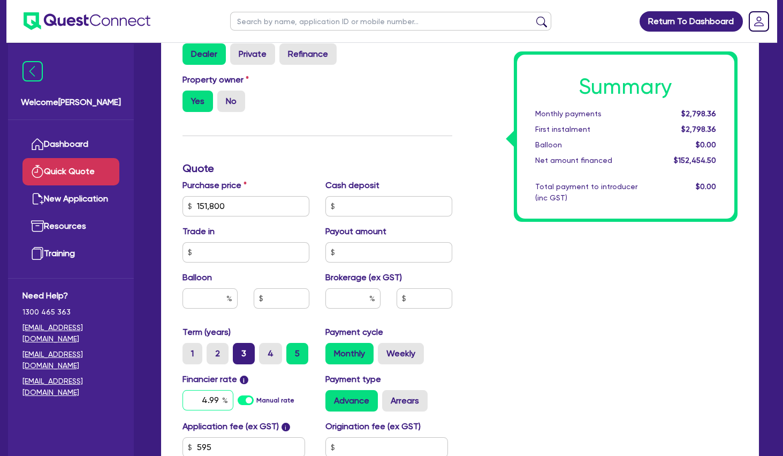
type input "4.99"
click at [241, 353] on label "3" at bounding box center [244, 353] width 22 height 21
click at [240, 350] on input "3" at bounding box center [236, 346] width 7 height 7
radio input "true"
click at [557, 314] on div "Summary Monthly payments $4,549.60 First instalment $4,549.60 Balloon $0.00 Net…" at bounding box center [603, 200] width 286 height 626
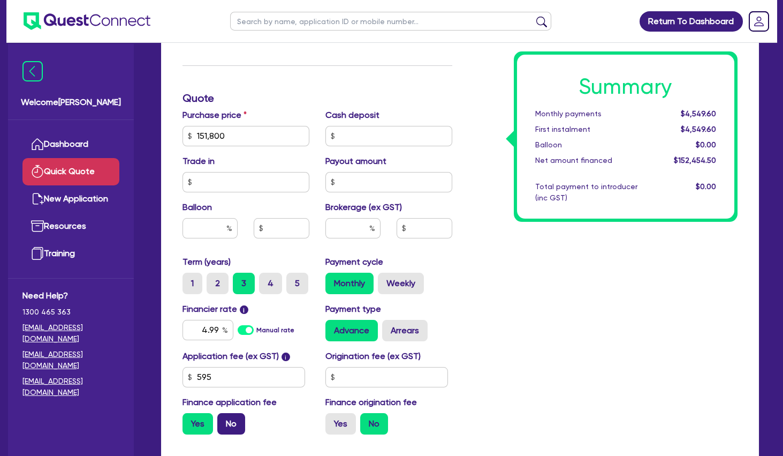
scroll to position [347, 0]
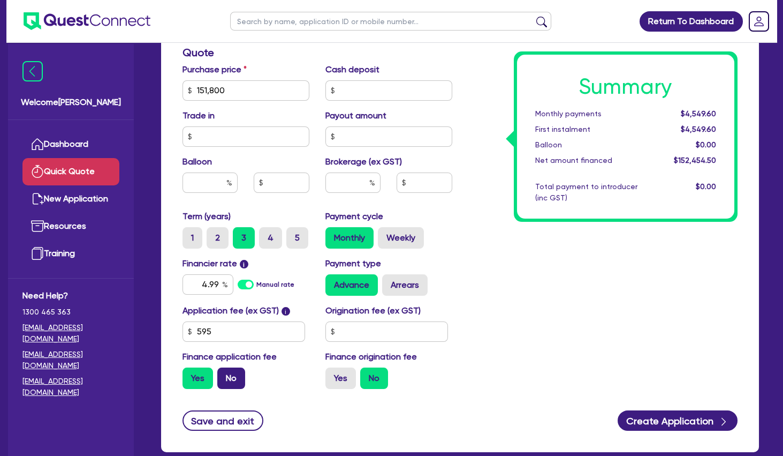
drag, startPoint x: 241, startPoint y: 365, endPoint x: 236, endPoint y: 373, distance: 9.7
click at [241, 365] on div "Finance application fee Yes No" at bounding box center [246, 369] width 143 height 39
click at [235, 375] on label "No" at bounding box center [231, 377] width 28 height 21
click at [224, 374] on input "No" at bounding box center [220, 370] width 7 height 7
radio input "true"
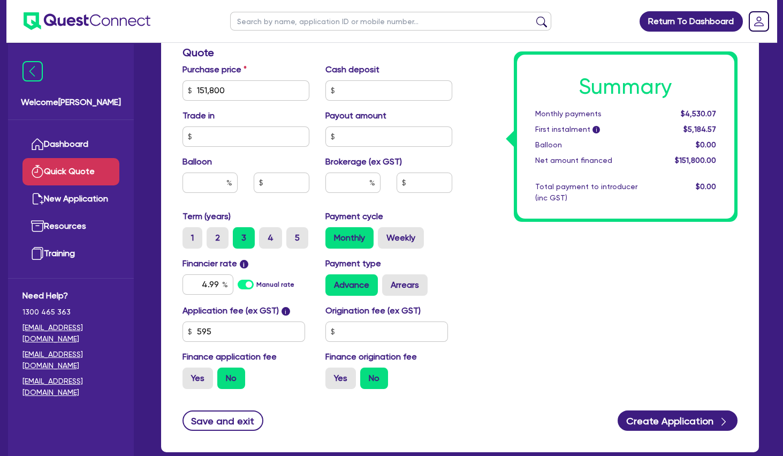
click at [548, 281] on div "Summary Monthly payments $4,530.07 First instalment i $5,184.57 Balloon $0.00 N…" at bounding box center [603, 84] width 286 height 626
click at [414, 285] on label "Arrears" at bounding box center [405, 284] width 46 height 21
click at [389, 281] on input "Arrears" at bounding box center [385, 277] width 7 height 7
radio input "true"
click at [668, 124] on div "$5,203.41" at bounding box center [692, 129] width 66 height 11
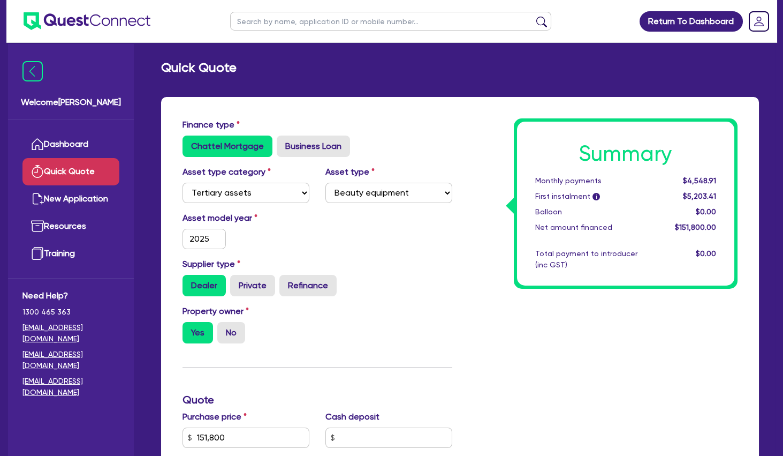
scroll to position [0, 0]
click at [92, 146] on link "Dashboard" at bounding box center [70, 144] width 97 height 27
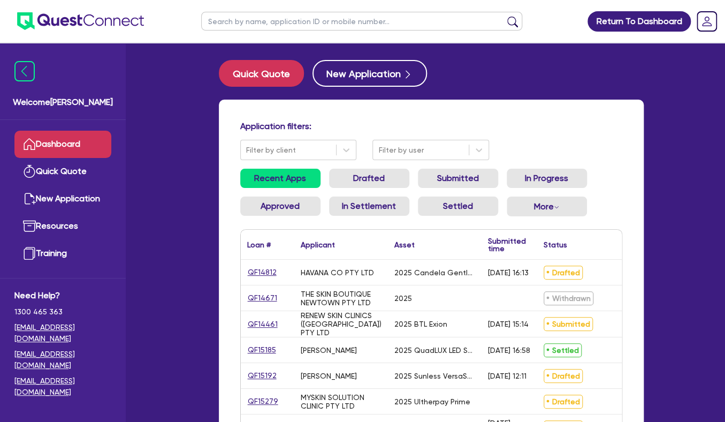
click at [504, 122] on h4 "Application filters:" at bounding box center [431, 126] width 382 height 10
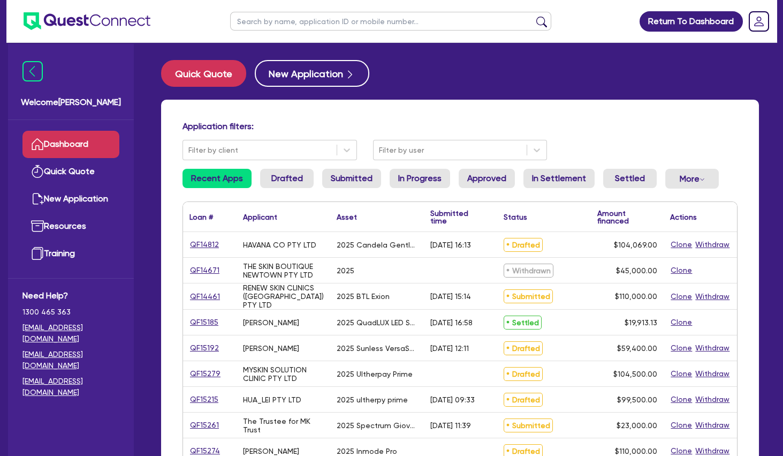
click at [288, 20] on input "text" at bounding box center [390, 21] width 321 height 19
type input "jaeyoung"
click at [533, 16] on button "submit" at bounding box center [541, 23] width 17 height 15
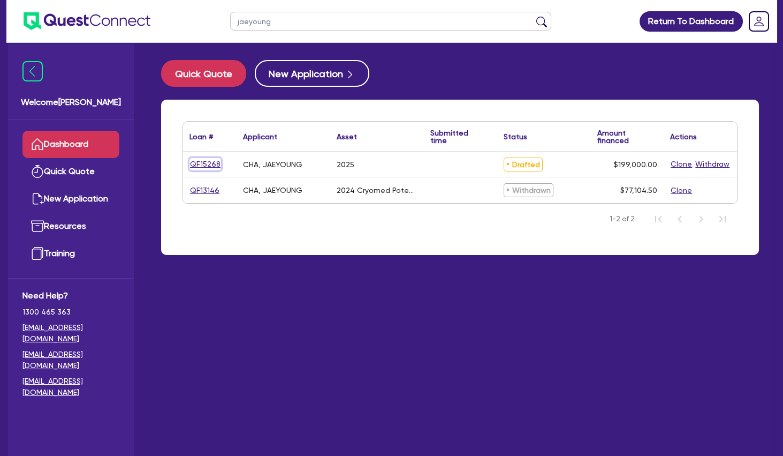
click at [202, 162] on link "QF15268" at bounding box center [206, 164] width 32 height 12
select select "TERTIARY_ASSETS"
select select "BEAUTY_EQUIPMENT"
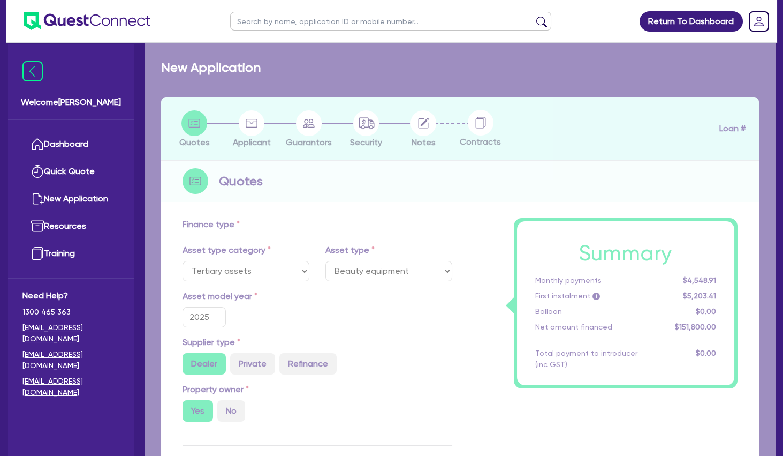
select select "SECONDARY_ASSETS"
type input "199,000"
type input "4"
type input "7,960"
radio input "false"
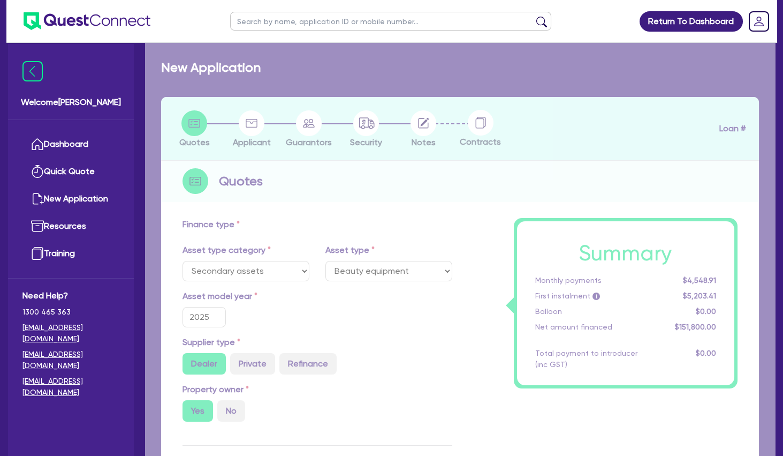
radio input "true"
type input "7.49"
type input "649"
type input "900"
select select "MEDICAL_DENTAL_LABORATORY_EQUIPMENT"
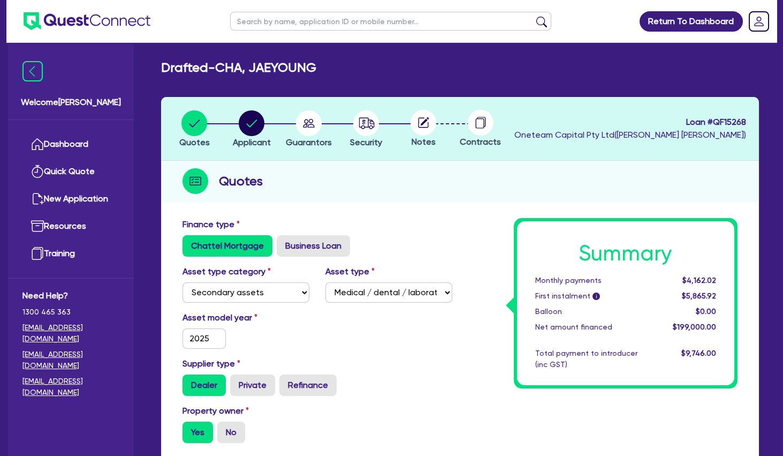
click at [430, 127] on circle at bounding box center [424, 123] width 26 height 26
click at [317, 124] on circle "button" at bounding box center [309, 123] width 26 height 26
select select "MRS"
select select "[GEOGRAPHIC_DATA]"
select select "MARRIED"
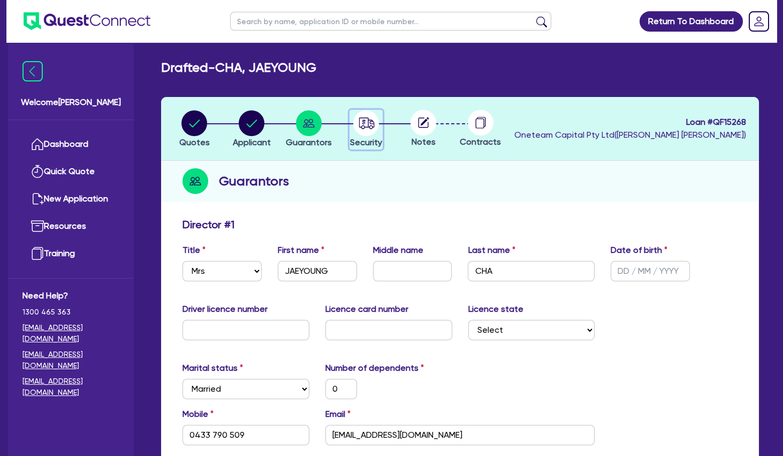
click at [367, 124] on circle "button" at bounding box center [366, 123] width 26 height 26
select select "SECONDARY_ASSETS"
select select "MEDICAL_DENTAL_LABORATORY_EQUIPMENT"
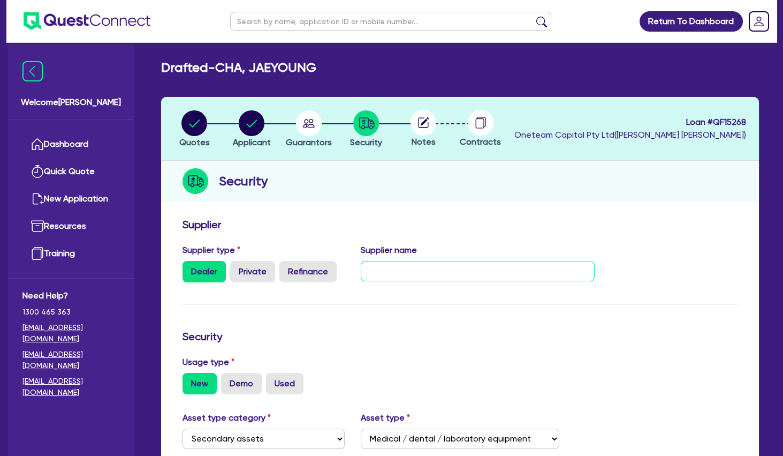
click at [393, 273] on input "text" at bounding box center [478, 271] width 234 height 20
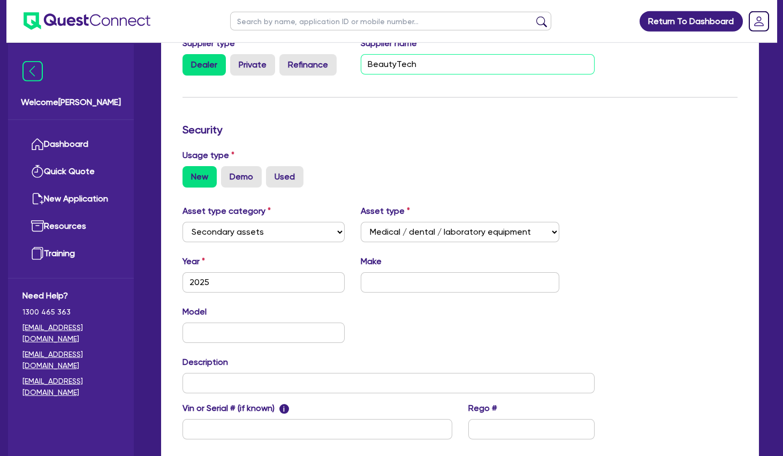
scroll to position [231, 0]
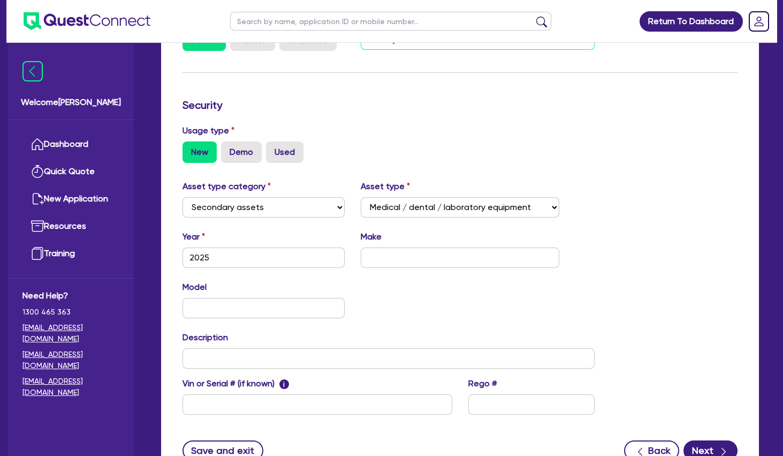
type input "BeautyTech"
drag, startPoint x: 385, startPoint y: 317, endPoint x: 384, endPoint y: 312, distance: 5.6
click at [386, 317] on div "Model KM" at bounding box center [389, 304] width 428 height 46
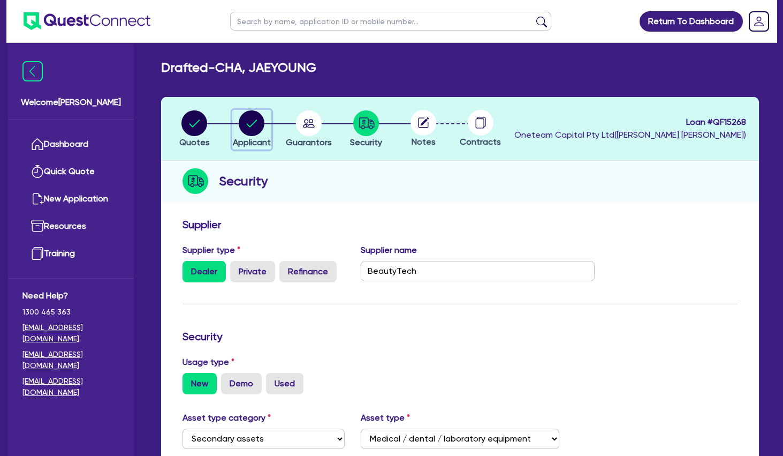
click at [257, 122] on circle "button" at bounding box center [252, 123] width 26 height 26
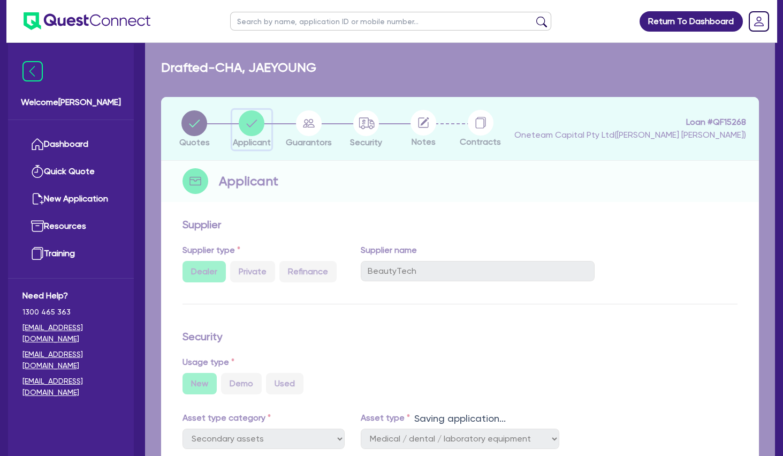
select select "SOLE_TRADER"
select select "HEALTH_BEAUTY"
select select "HAIR_BEAUTY_SALONS"
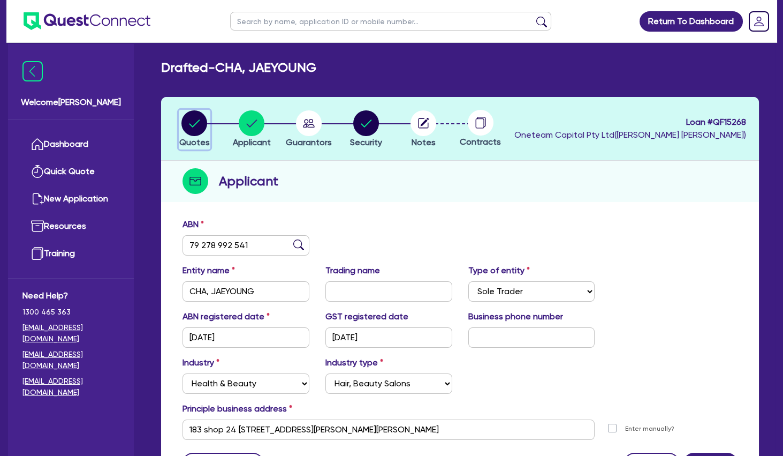
click at [193, 132] on circle "button" at bounding box center [194, 123] width 26 height 26
select select "SECONDARY_ASSETS"
select select "MEDICAL_DENTAL_LABORATORY_EQUIPMENT"
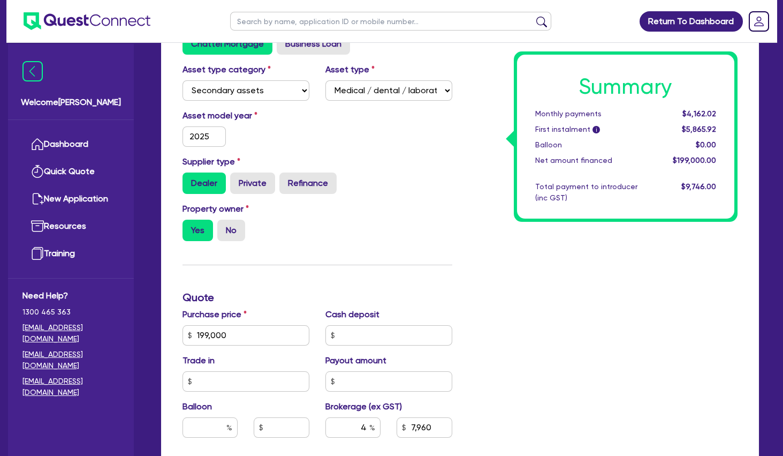
scroll to position [231, 0]
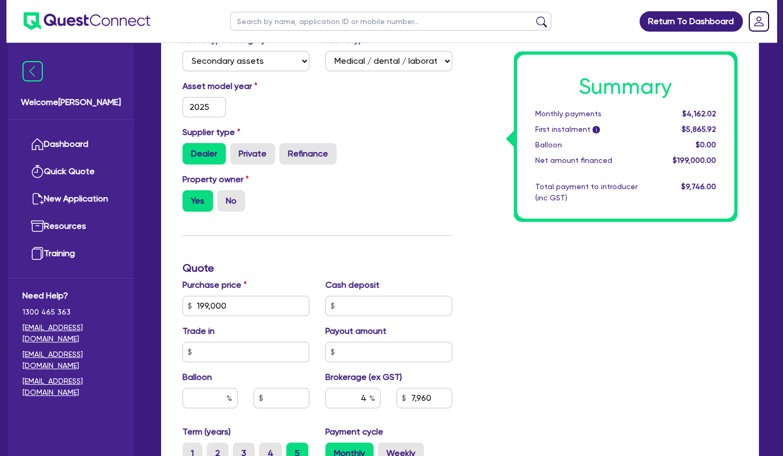
click at [401, 234] on div "Finance type Chattel Mortgage Business Loan Asset type category Select Cars and…" at bounding box center [318, 300] width 286 height 626
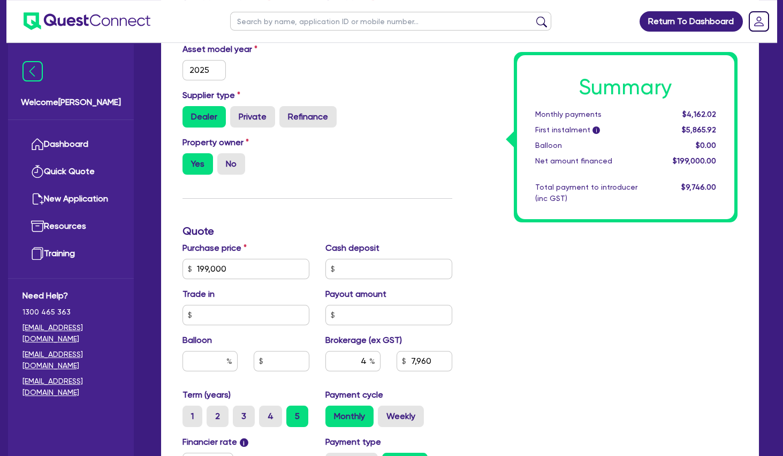
scroll to position [289, 0]
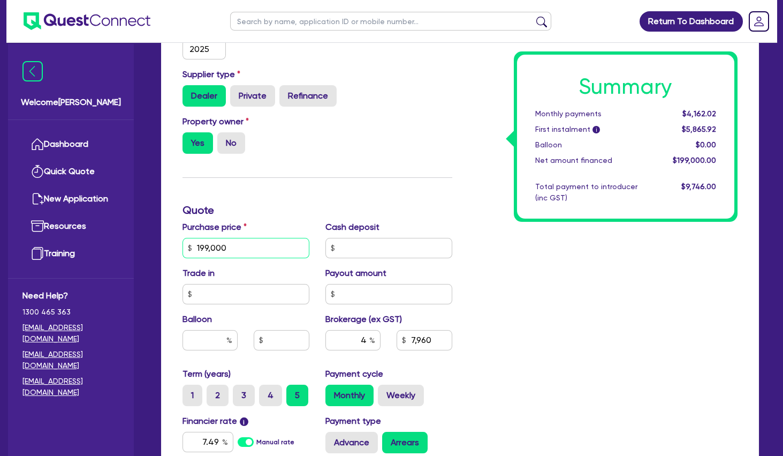
click at [261, 248] on input "199,000" at bounding box center [246, 248] width 127 height 20
drag, startPoint x: 264, startPoint y: 249, endPoint x: 181, endPoint y: 248, distance: 83.0
click at [183, 248] on input "199,000" at bounding box center [246, 248] width 127 height 20
type input "207,900"
click at [306, 186] on div "Finance type Chattel Mortgage Business Loan Asset type category Select Cars and…" at bounding box center [318, 242] width 286 height 626
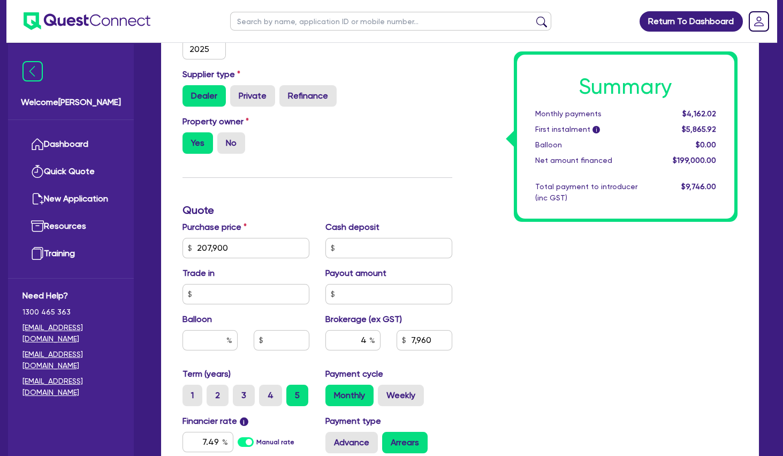
type input "8,316"
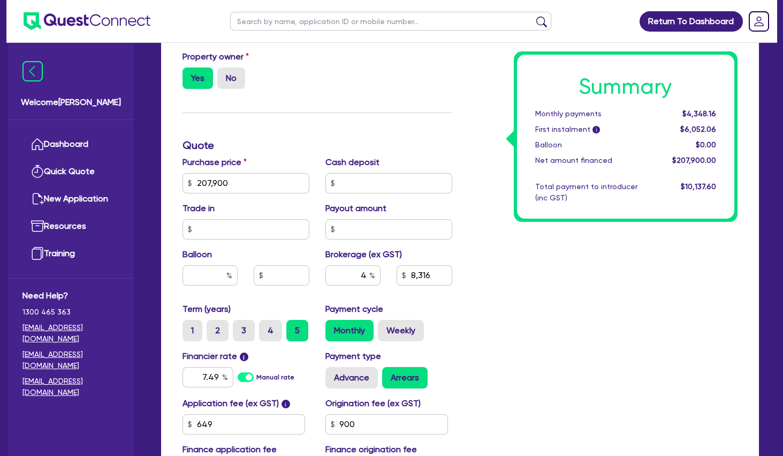
scroll to position [405, 0]
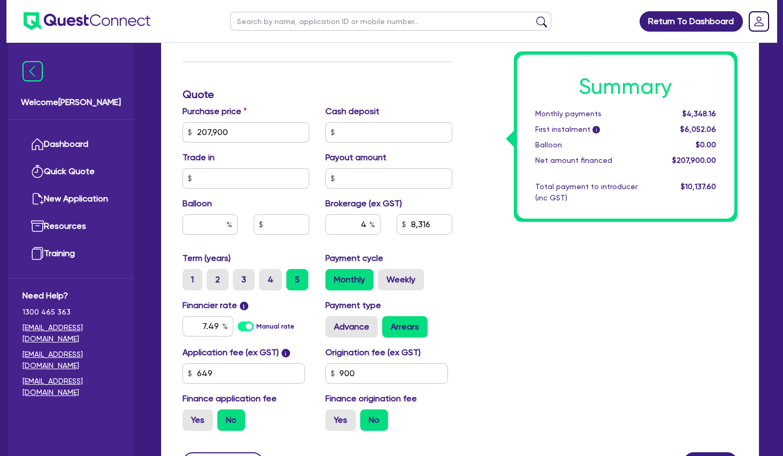
click at [470, 274] on div "Summary Monthly payments $4,348.16 First instalment i $6,052.06 Balloon $0.00 N…" at bounding box center [603, 126] width 286 height 626
drag, startPoint x: 359, startPoint y: 223, endPoint x: 378, endPoint y: 225, distance: 19.5
click at [377, 225] on input "4" at bounding box center [353, 224] width 55 height 20
type input "5"
type input "10,395"
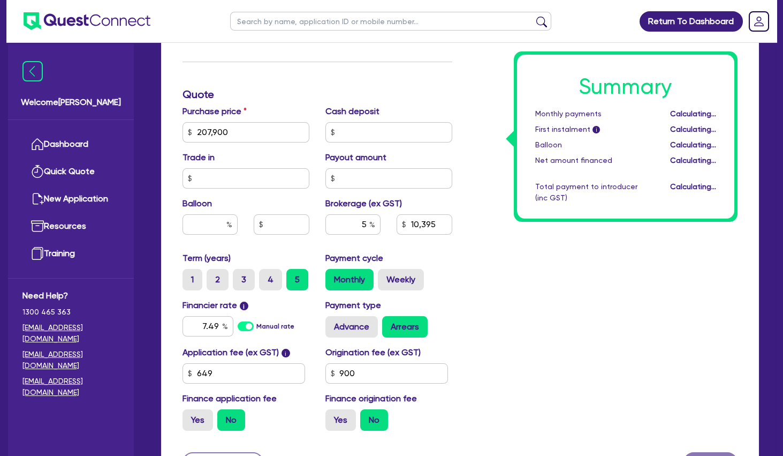
click at [475, 278] on div "Summary Monthly payments Calculating... First instalment i Calculating... Ballo…" at bounding box center [603, 126] width 286 height 626
click at [410, 280] on label "Weekly" at bounding box center [401, 279] width 46 height 21
click at [385, 276] on input "Weekly" at bounding box center [381, 272] width 7 height 7
radio input "true"
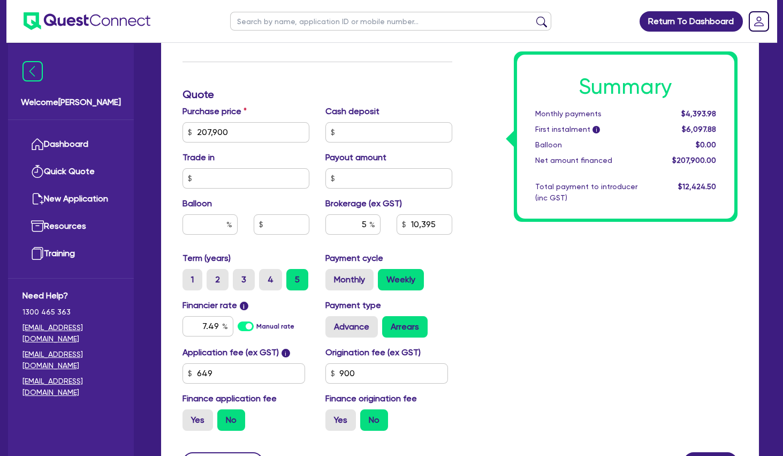
type input "10,395"
click at [209, 226] on input "text" at bounding box center [210, 224] width 55 height 20
type input "30"
type input "10,395"
type input "62,370"
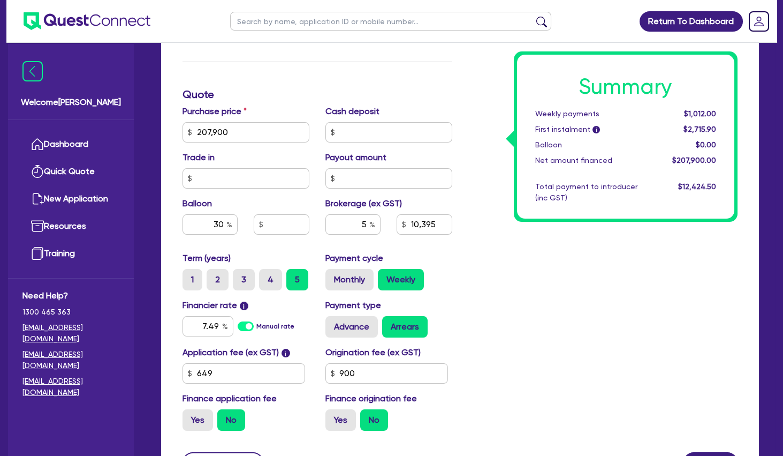
type input "10,395"
click at [547, 266] on div "Summary Weekly payments $1,012.00 First instalment i $2,715.90 Balloon $0.00 Ne…" at bounding box center [603, 126] width 286 height 626
click at [547, 266] on div "Summary Weekly payments $814.07 First instalment i $2,517.97 Balloon $62,370.00…" at bounding box center [603, 126] width 286 height 626
drag, startPoint x: 201, startPoint y: 220, endPoint x: 267, endPoint y: 230, distance: 67.2
click at [238, 232] on input "30" at bounding box center [210, 224] width 55 height 20
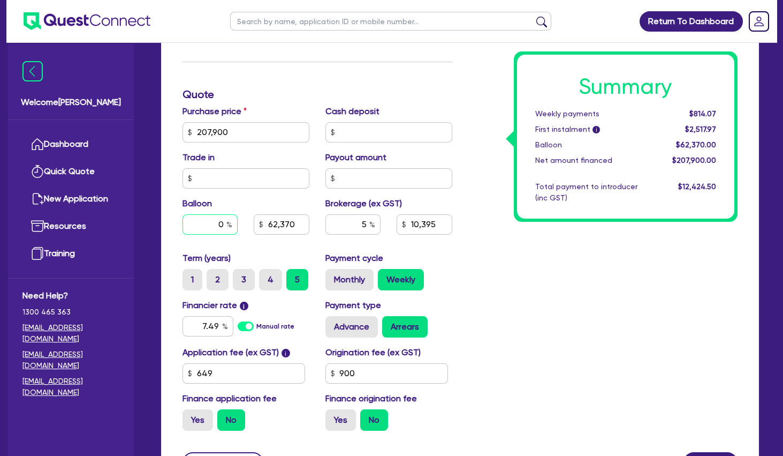
type input "0"
type input "62,370"
type input "10,395"
click at [523, 248] on div "Summary Weekly payments $814.07 First instalment i $2,517.97 Balloon $62,370.00…" at bounding box center [603, 126] width 286 height 626
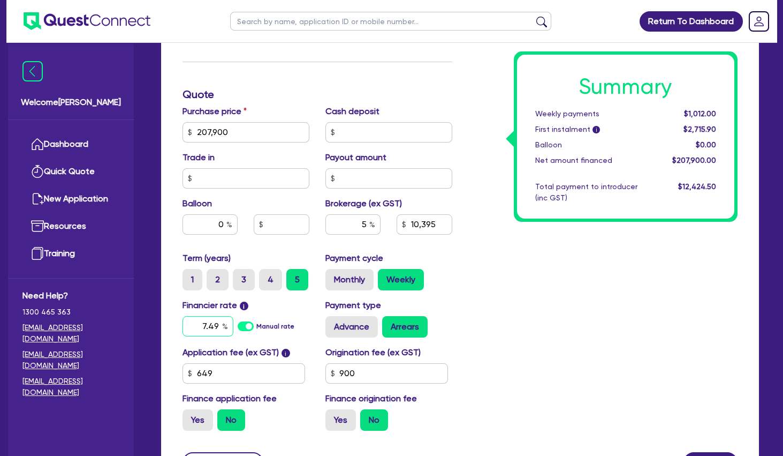
drag, startPoint x: 200, startPoint y: 327, endPoint x: 275, endPoint y: 326, distance: 74.4
click at [233, 326] on input "7.49" at bounding box center [208, 326] width 51 height 20
type input "10.5"
type input "10,395"
drag, startPoint x: 362, startPoint y: 226, endPoint x: 414, endPoint y: 236, distance: 52.8
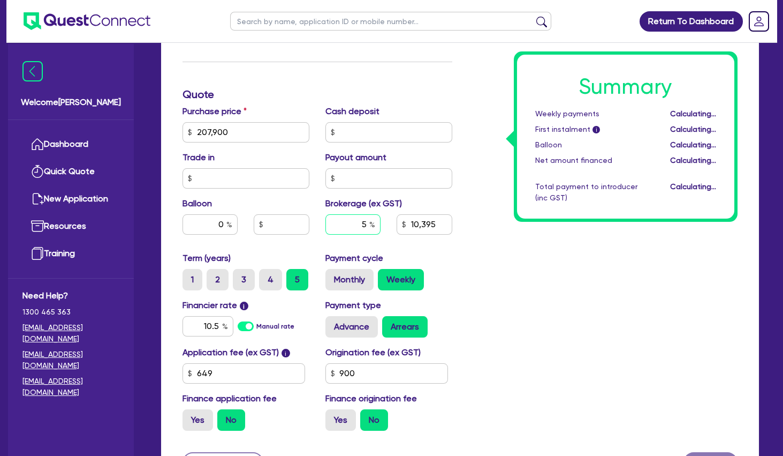
click at [381, 234] on input "5" at bounding box center [353, 224] width 55 height 20
type input "4"
type input "8,316"
click at [534, 284] on div "Summary Weekly payments $1,085.16 First instalment i $2,789.06 Balloon $0.00 Ne…" at bounding box center [603, 126] width 286 height 626
click at [519, 255] on div "Summary Weekly payments $1,073.85 First instalment i $2,777.75 Balloon $0.00 Ne…" at bounding box center [603, 126] width 286 height 626
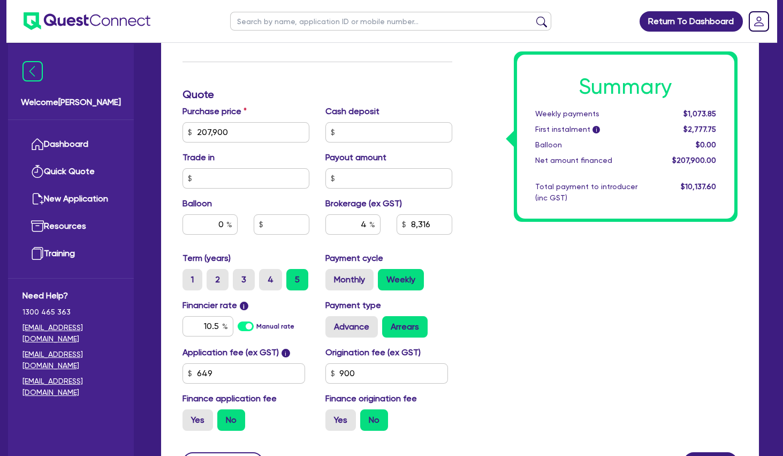
click at [532, 244] on div "Summary Weekly payments $1,073.85 First instalment i $2,777.75 Balloon $0.00 Ne…" at bounding box center [603, 126] width 286 height 626
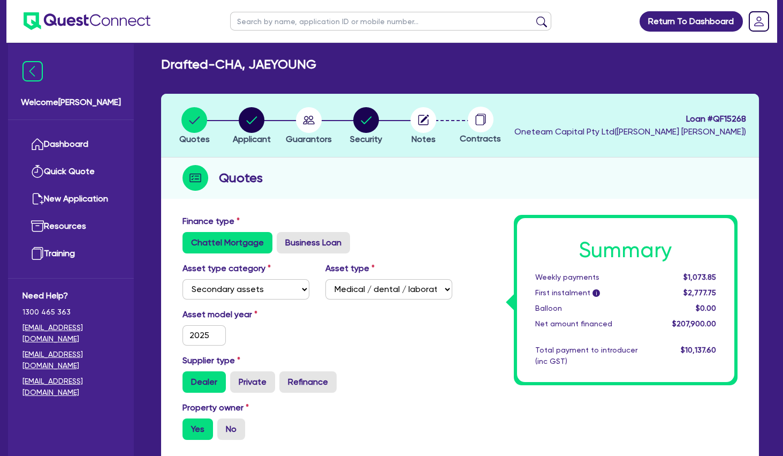
scroll to position [0, 0]
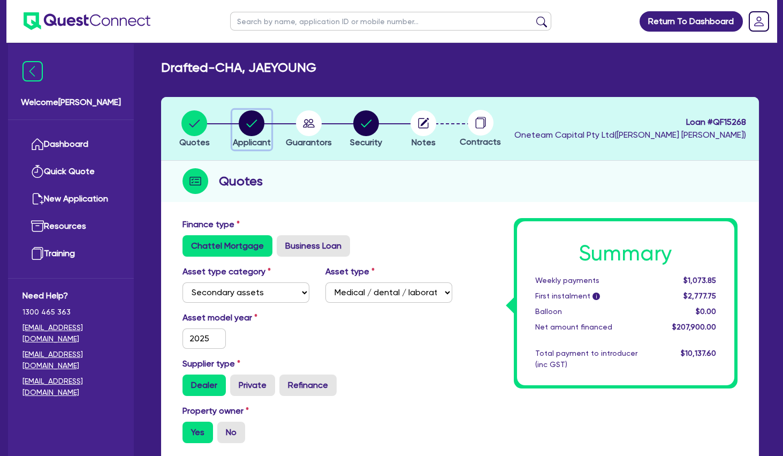
click at [255, 129] on circle "button" at bounding box center [252, 123] width 26 height 26
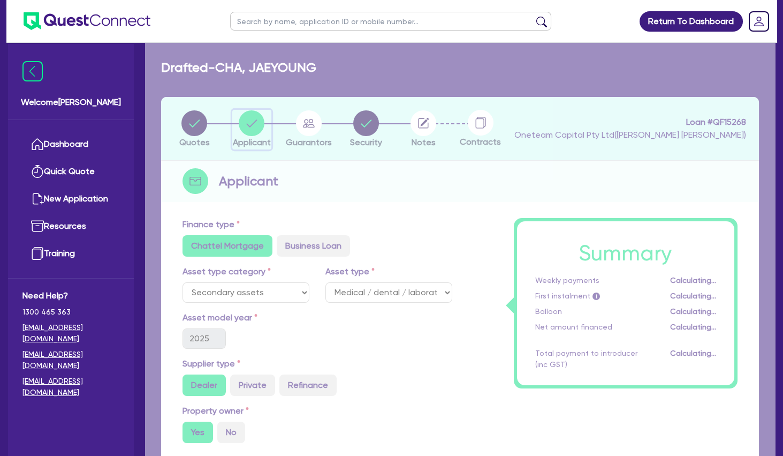
select select "SOLE_TRADER"
select select "HEALTH_BEAUTY"
select select "HAIR_BEAUTY_SALONS"
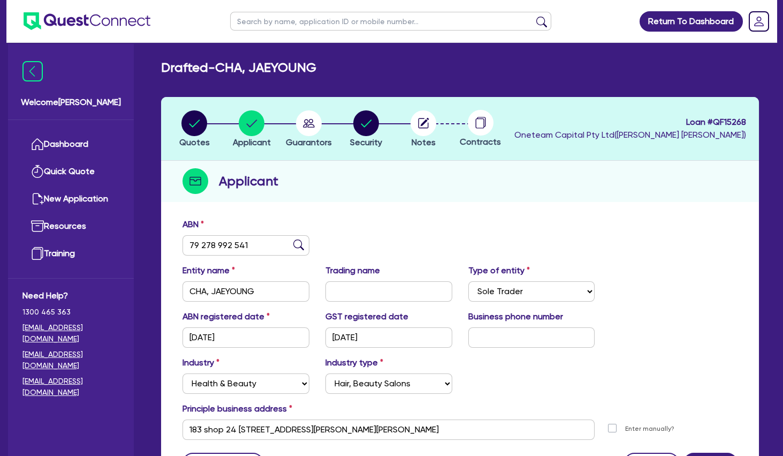
click at [423, 183] on div "Applicant" at bounding box center [460, 181] width 598 height 41
drag, startPoint x: 257, startPoint y: 247, endPoint x: 185, endPoint y: 240, distance: 72.0
click at [186, 241] on input "79 278 992 541" at bounding box center [246, 245] width 127 height 20
drag, startPoint x: 367, startPoint y: 223, endPoint x: 334, endPoint y: 218, distance: 33.0
click at [368, 223] on div "ABN 79 278 992 541" at bounding box center [460, 241] width 571 height 46
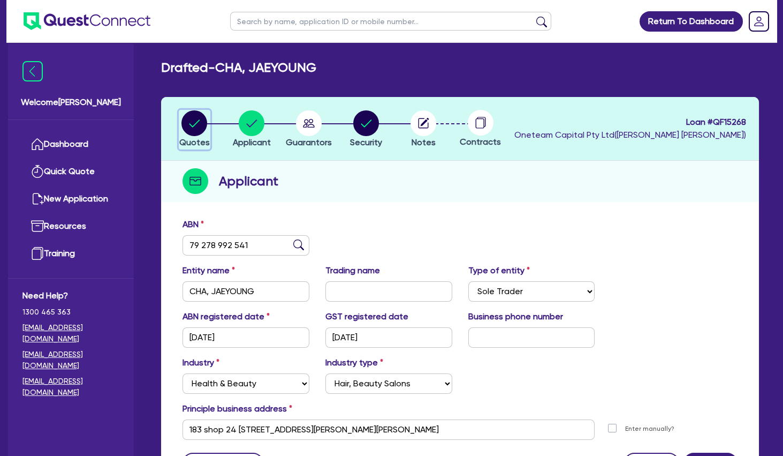
click at [205, 123] on circle "button" at bounding box center [194, 123] width 26 height 26
select select "SECONDARY_ASSETS"
select select "MEDICAL_DENTAL_LABORATORY_EQUIPMENT"
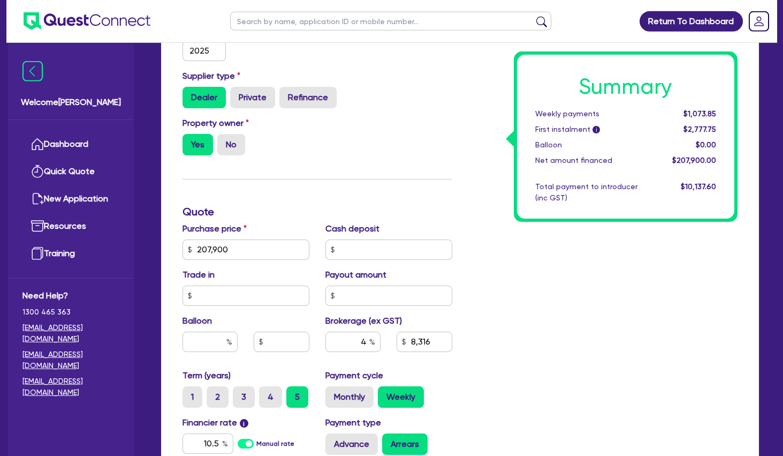
scroll to position [289, 0]
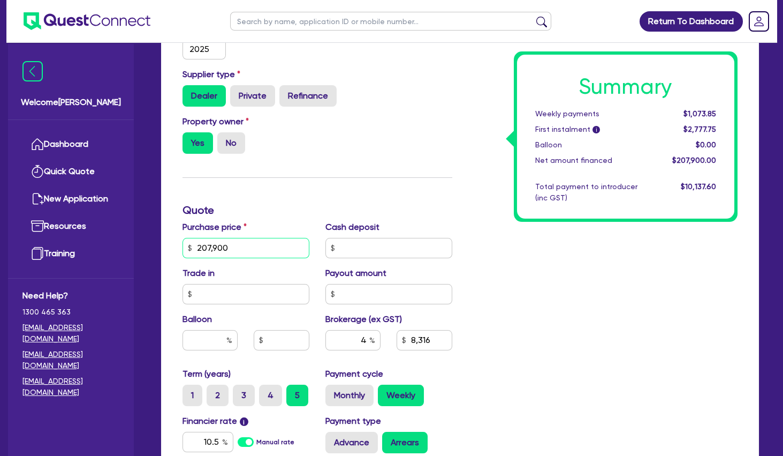
drag, startPoint x: 236, startPoint y: 245, endPoint x: 173, endPoint y: 240, distance: 63.4
click at [183, 240] on input "207,900" at bounding box center [246, 248] width 127 height 20
type input "218,900"
click at [544, 349] on div "Summary Weekly payments Calculating... First instalment i Calculating... Balloo…" at bounding box center [603, 242] width 286 height 626
type input "8,756"
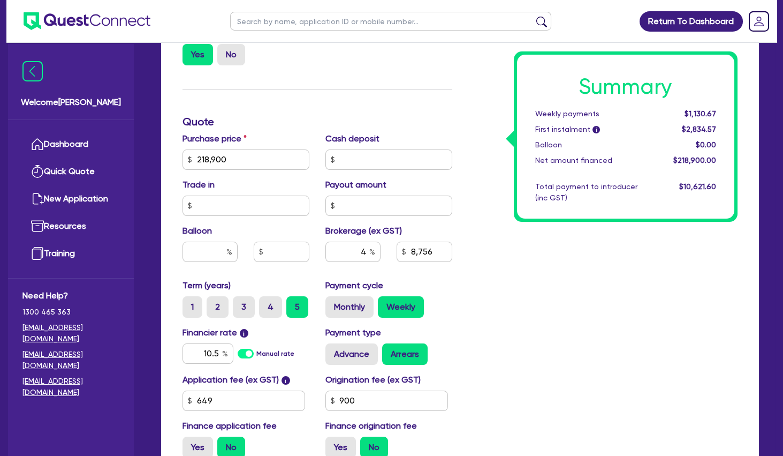
scroll to position [405, 0]
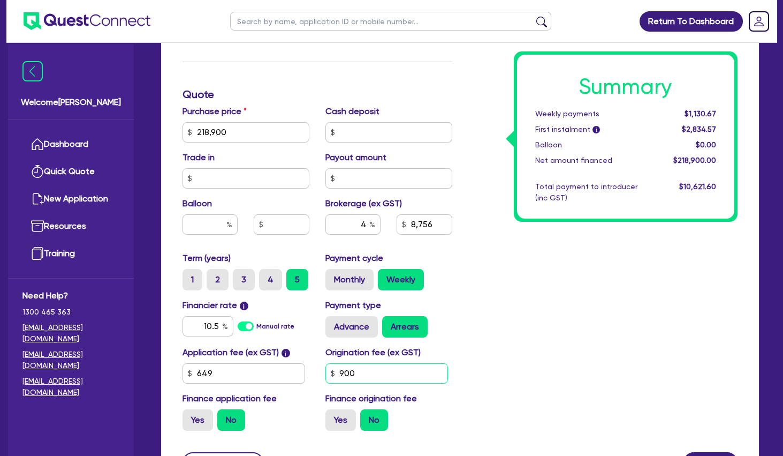
drag, startPoint x: 358, startPoint y: 379, endPoint x: 301, endPoint y: 370, distance: 57.4
click at [326, 370] on input "900" at bounding box center [387, 373] width 123 height 20
type input "0"
click at [472, 352] on div "Summary Weekly payments $1,130.67 First instalment i $2,834.57 Balloon $0.00 Ne…" at bounding box center [603, 126] width 286 height 626
type input "8,756"
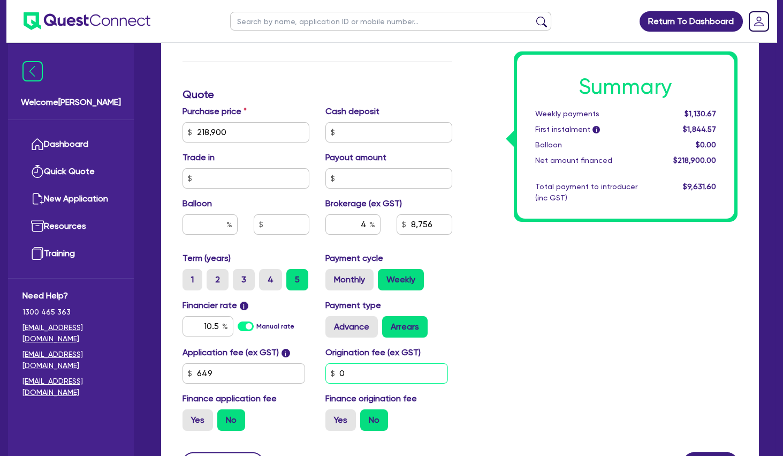
drag, startPoint x: 383, startPoint y: 370, endPoint x: 290, endPoint y: 368, distance: 93.7
click at [326, 369] on input "0" at bounding box center [387, 373] width 123 height 20
type input "900"
type input "8,756"
click at [518, 332] on div "Summary Weekly payments $1,130.67 First instalment i $1,844.57 Balloon $0.00 Ne…" at bounding box center [603, 126] width 286 height 626
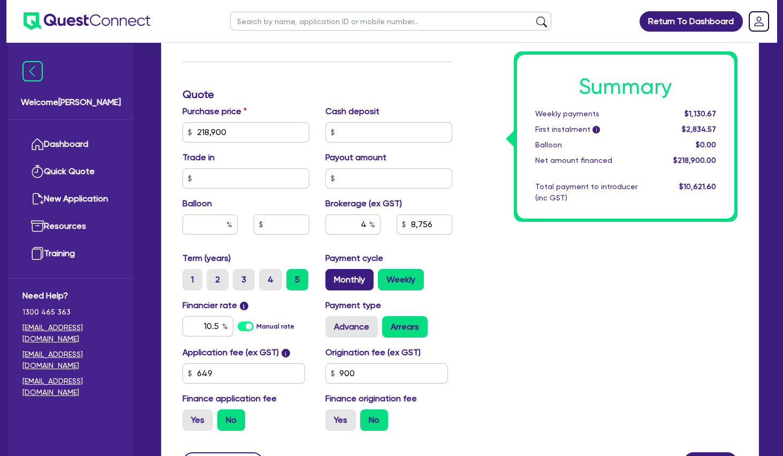
click at [353, 277] on label "Monthly" at bounding box center [350, 279] width 48 height 21
click at [332, 276] on input "Monthly" at bounding box center [329, 272] width 7 height 7
radio input "true"
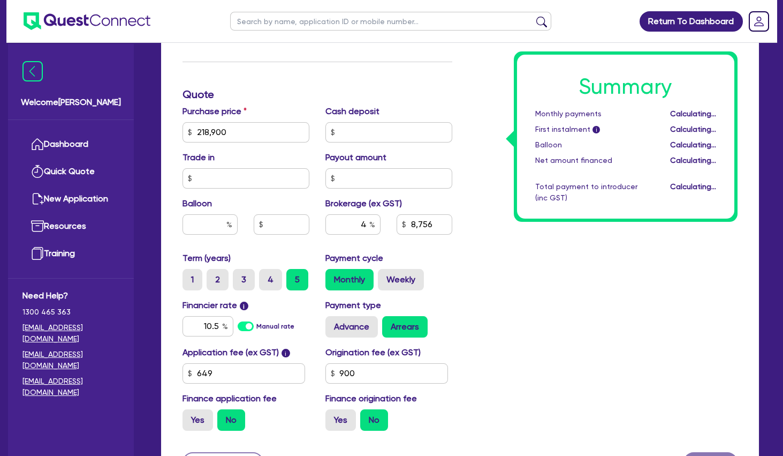
type input "8,756"
click at [199, 327] on input "10.5" at bounding box center [208, 326] width 51 height 20
drag, startPoint x: 209, startPoint y: 326, endPoint x: 268, endPoint y: 323, distance: 58.4
click at [233, 326] on input "10.5" at bounding box center [208, 326] width 51 height 20
type input "7.49"
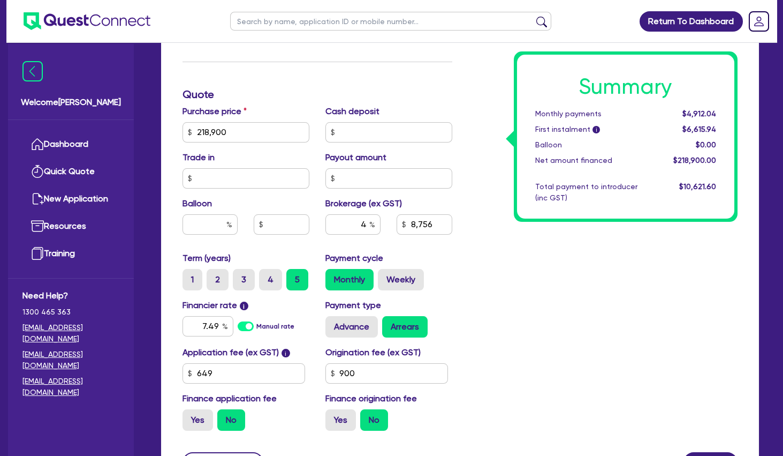
type input "8,756"
click at [669, 297] on div "Summary Monthly payments $4,912.04 First instalment i $6,615.94 Balloon $0.00 N…" at bounding box center [603, 126] width 286 height 626
click at [510, 315] on div "Summary Monthly payments $4,578.22 First instalment i $6,282.12 Balloon $0.00 N…" at bounding box center [603, 126] width 286 height 626
click at [409, 276] on label "Weekly" at bounding box center [401, 279] width 46 height 21
click at [385, 276] on input "Weekly" at bounding box center [381, 272] width 7 height 7
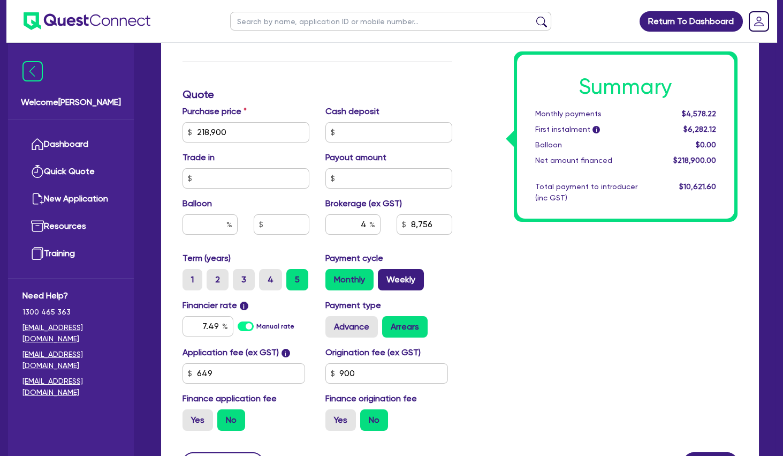
radio input "true"
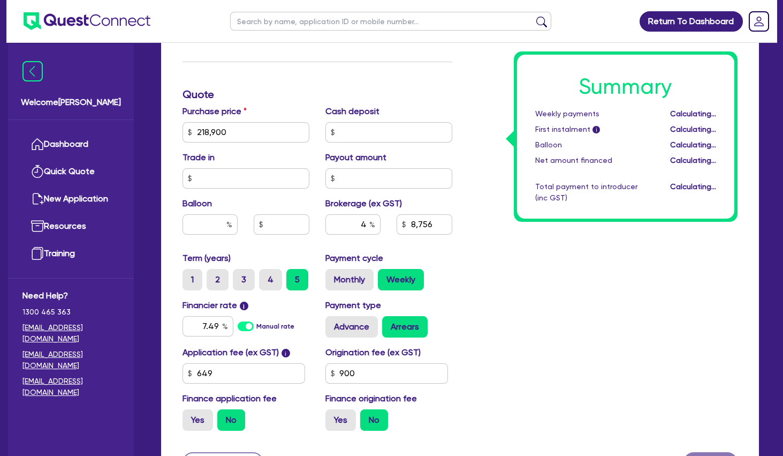
type input "8,756"
click at [525, 243] on div "Summary Weekly payments $1,054.43 First instalment i $2,758.33 Balloon $0.00 Ne…" at bounding box center [603, 126] width 286 height 626
click at [219, 218] on input "text" at bounding box center [210, 224] width 55 height 20
type input "30"
type input "8,756"
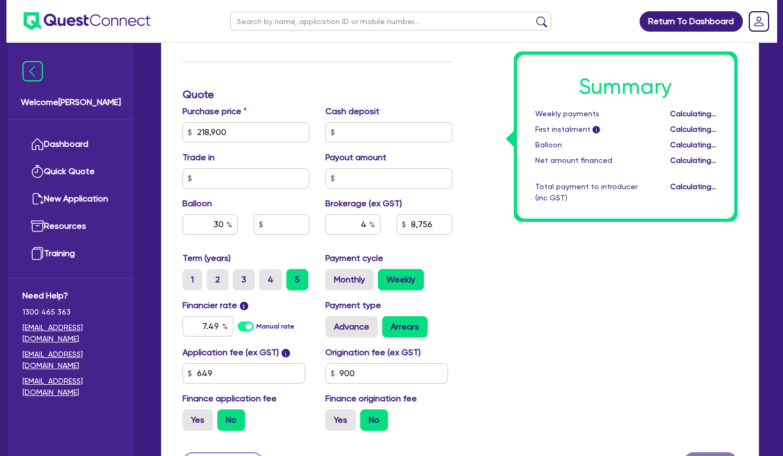
type input "65,670"
type input "8,756"
drag, startPoint x: 632, startPoint y: 382, endPoint x: 606, endPoint y: 357, distance: 36.7
click at [631, 381] on div "Summary Weekly payments Calculating... First instalment i Calculating... Balloo…" at bounding box center [603, 126] width 286 height 626
click at [349, 277] on label "Monthly" at bounding box center [350, 279] width 48 height 21
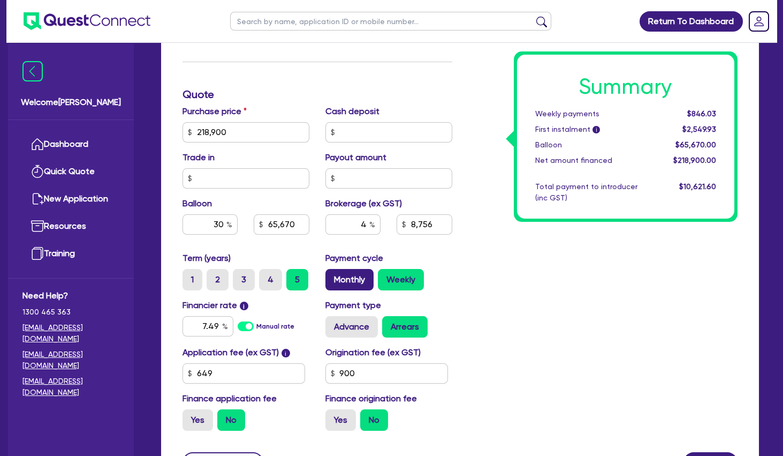
click at [332, 276] on input "Monthly" at bounding box center [329, 272] width 7 height 7
radio input "true"
type input "65,670"
type input "8,756"
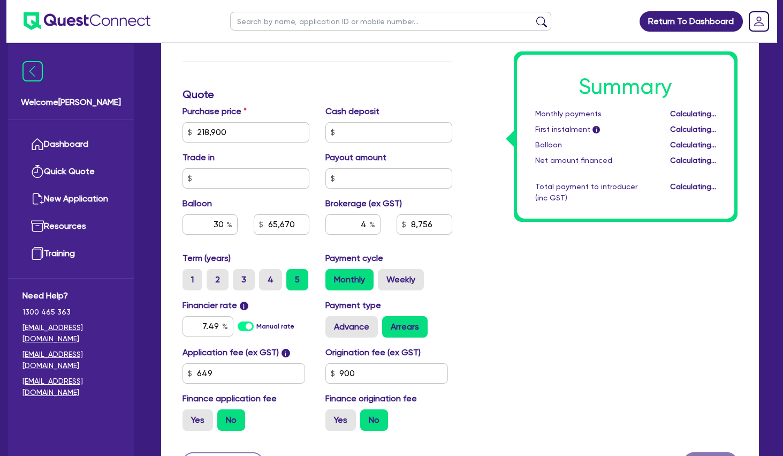
type input "65,670"
type input "8,756"
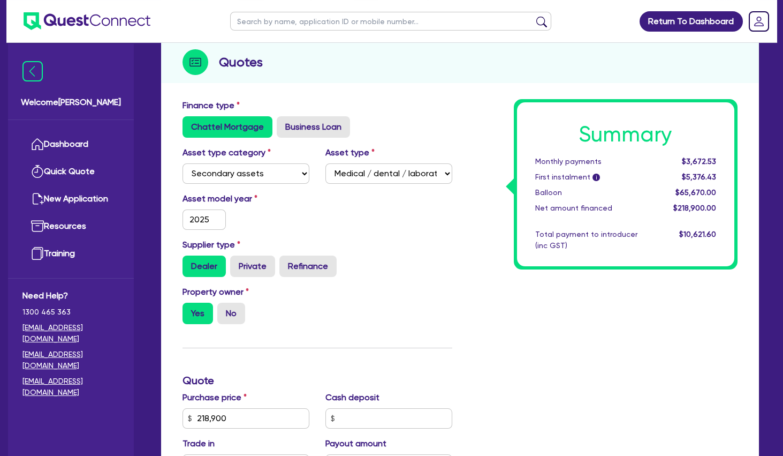
scroll to position [0, 0]
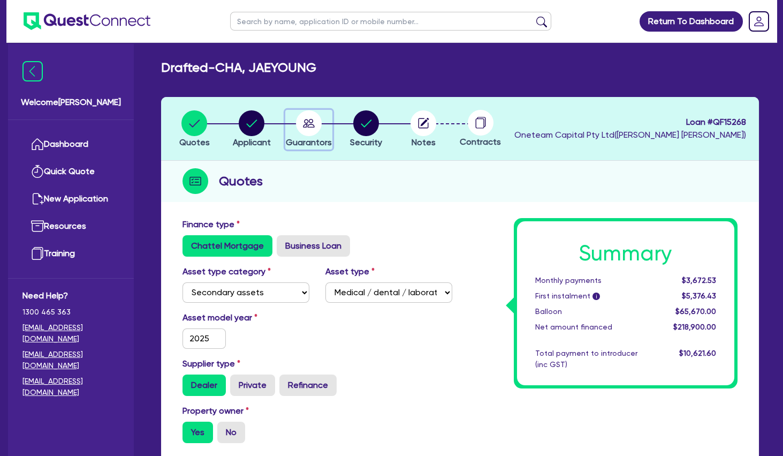
click at [306, 121] on circle "button" at bounding box center [309, 123] width 26 height 26
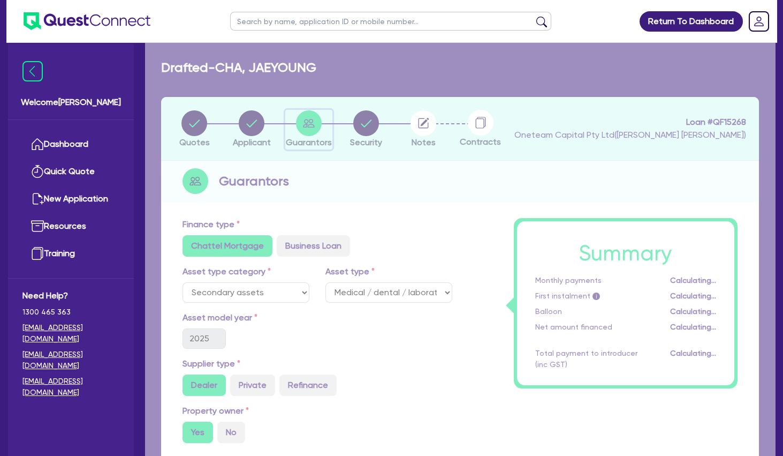
select select "MRS"
select select "[GEOGRAPHIC_DATA]"
select select "MARRIED"
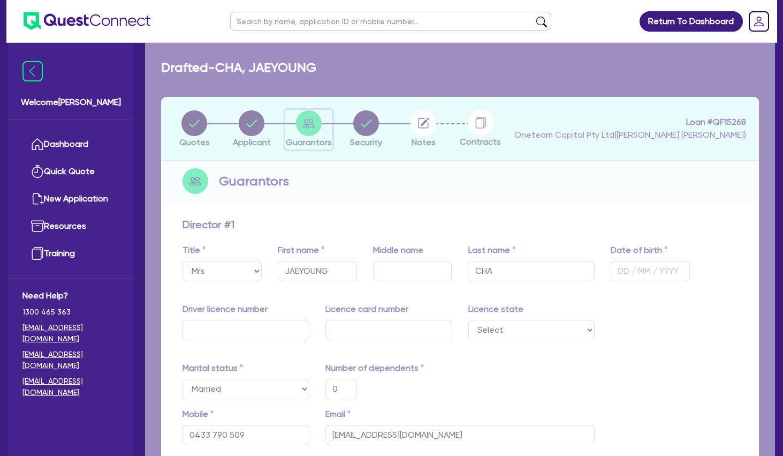
type input "0"
type input "0433 790 509"
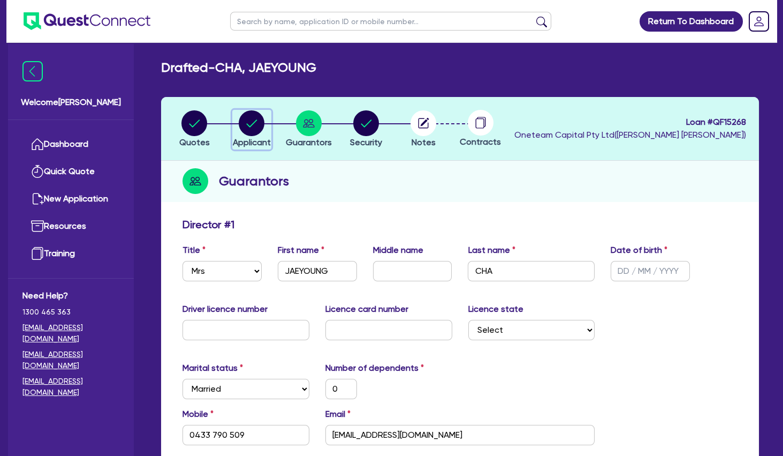
click at [253, 123] on icon "button" at bounding box center [252, 122] width 11 height 7
select select "SOLE_TRADER"
select select "HEALTH_BEAUTY"
select select "HAIR_BEAUTY_SALONS"
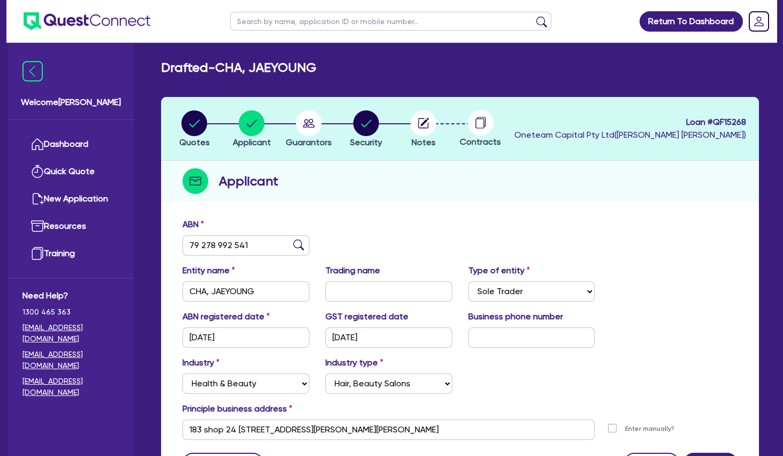
click at [275, 21] on input "text" at bounding box center [390, 21] width 321 height 19
type input "e"
type input "s"
type input "fei"
click button "submit" at bounding box center [541, 23] width 17 height 15
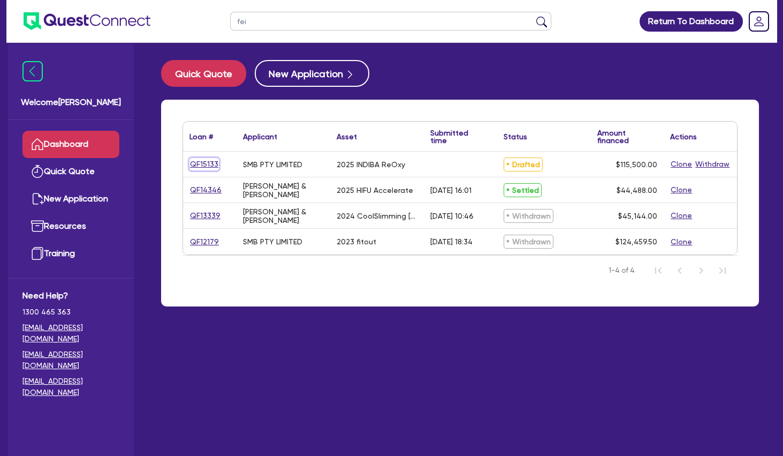
click at [200, 162] on link "QF15133" at bounding box center [204, 164] width 29 height 12
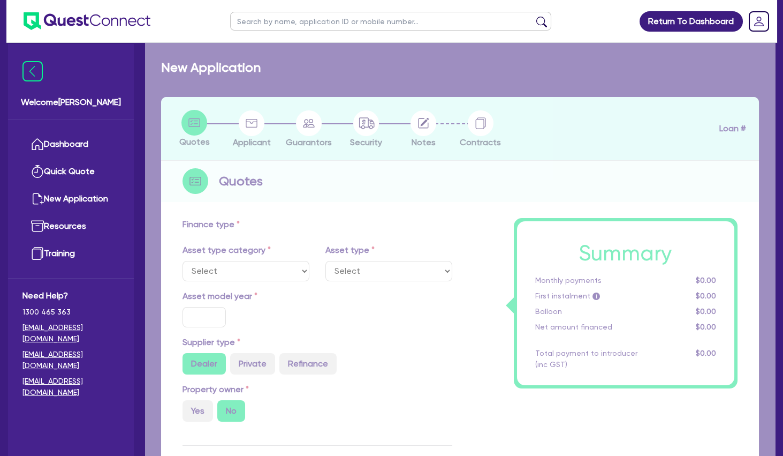
select select "TERTIARY_ASSETS"
type input "2025"
radio input "true"
type input "115,500"
type input "4"
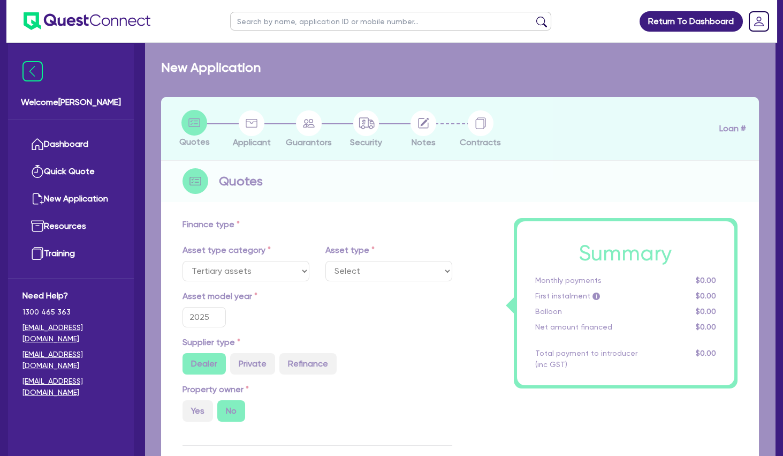
type input "4,620"
type input "10.5"
select select "BEAUTY_EQUIPMENT"
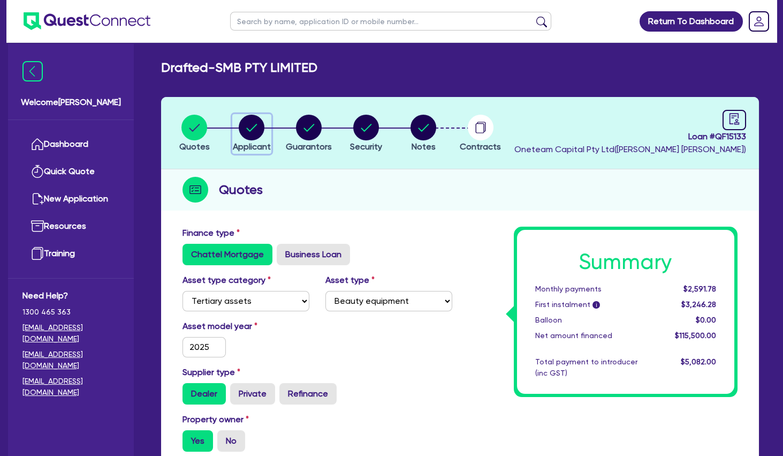
click at [248, 131] on circle "button" at bounding box center [252, 128] width 26 height 26
select select "COMPANY"
select select "HEALTH_BEAUTY"
select select "OTHER_HEALTH_BEAUTY"
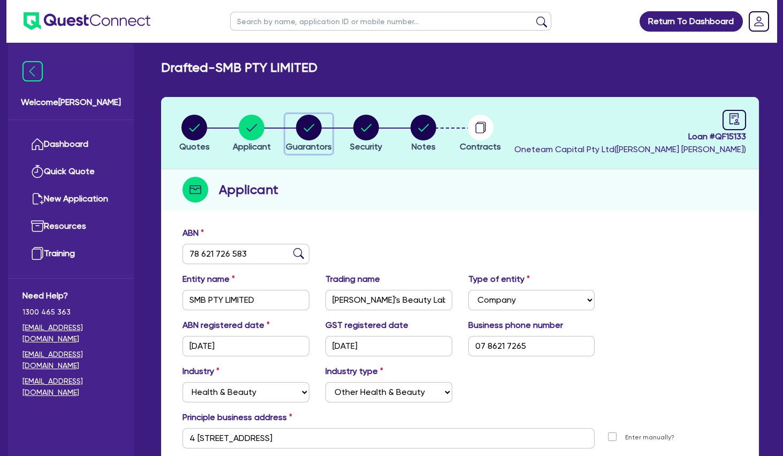
click at [316, 128] on circle "button" at bounding box center [309, 128] width 26 height 26
select select "MRS"
select select "QLD"
select select "MARRIED"
select select "INVESTMENT_PROPERTY"
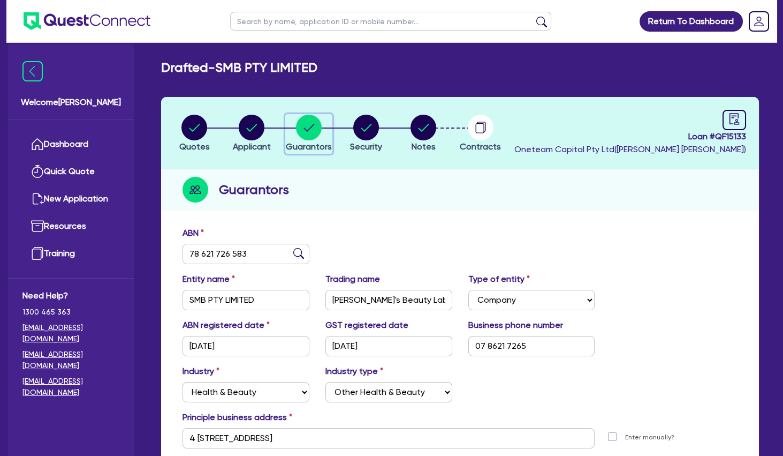
select select "CASH"
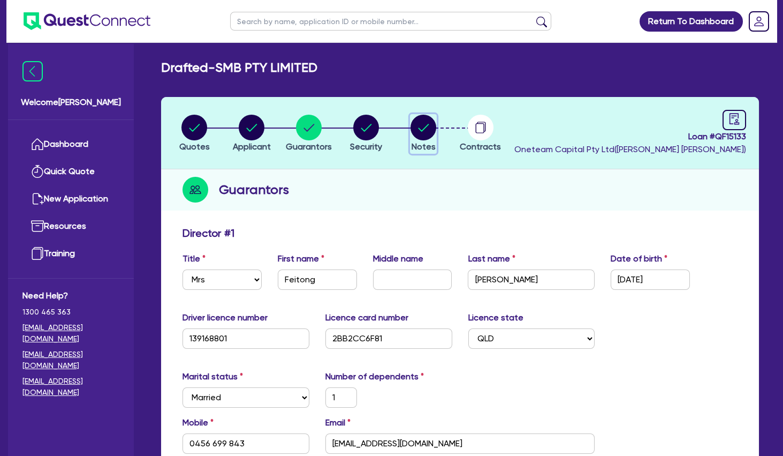
click at [424, 123] on circle "button" at bounding box center [424, 128] width 26 height 26
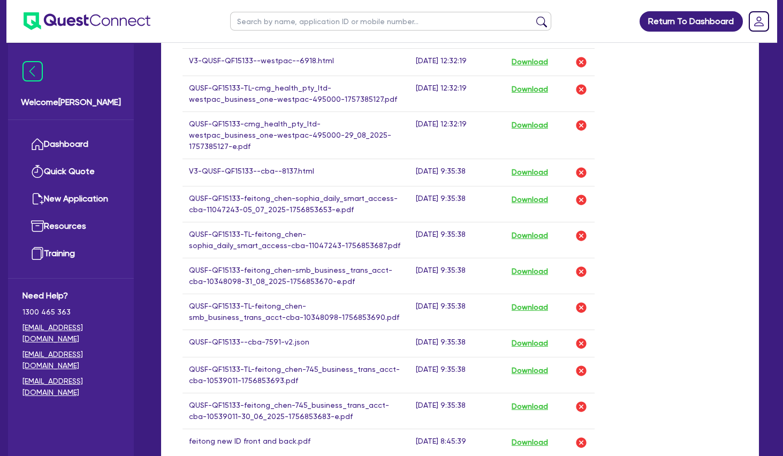
scroll to position [925, 0]
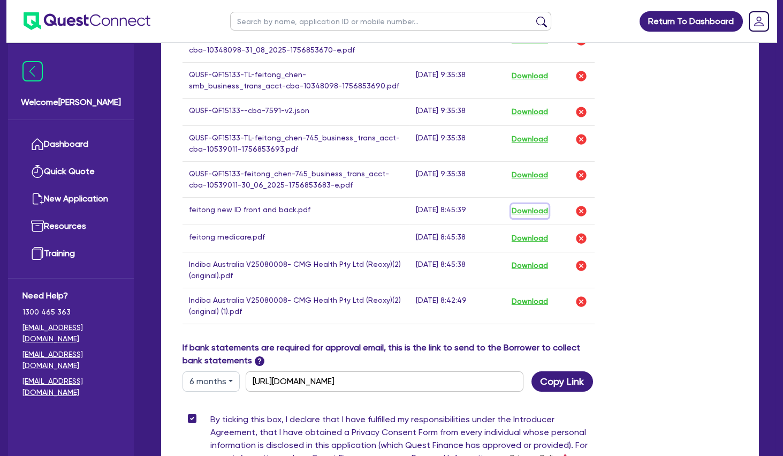
click at [533, 204] on button "Download" at bounding box center [529, 211] width 37 height 14
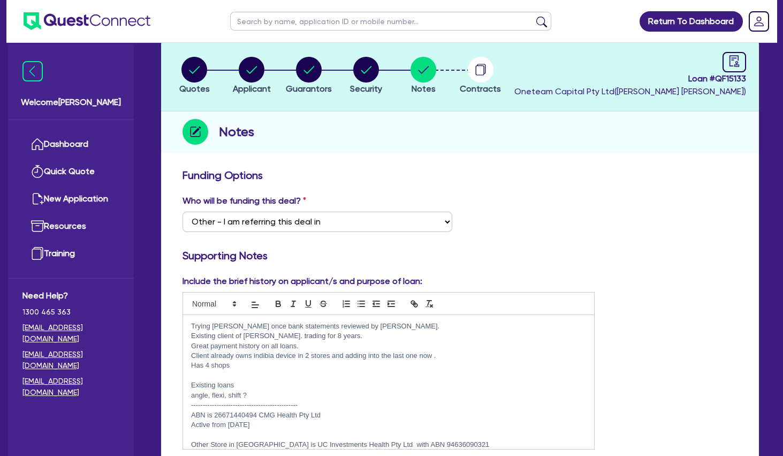
scroll to position [0, 0]
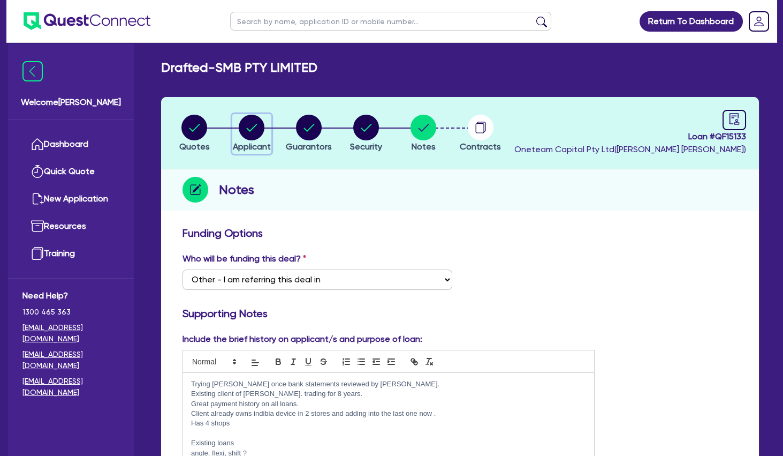
click at [257, 125] on icon "button" at bounding box center [252, 127] width 11 height 7
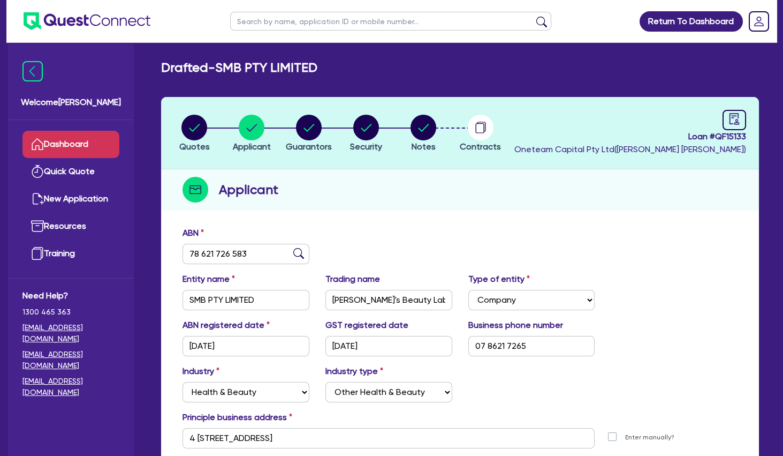
click at [66, 147] on link "Dashboard" at bounding box center [70, 144] width 97 height 27
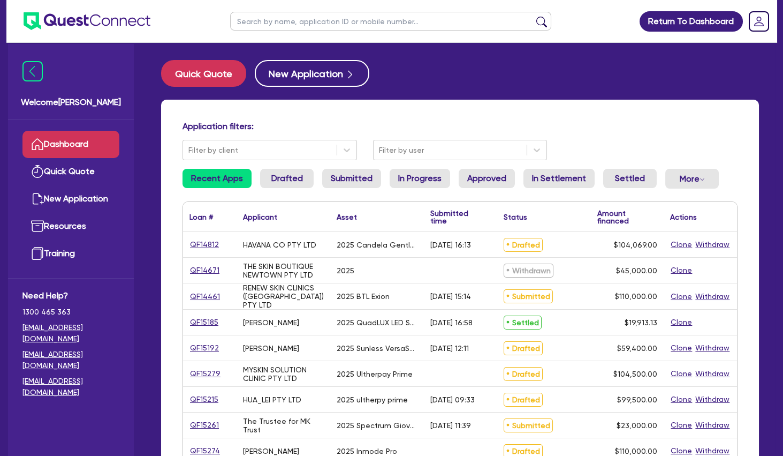
click at [377, 105] on div "Application filters: Filter by client Filter by user Recent Apps Drafted Submit…" at bounding box center [460, 449] width 598 height 699
click at [263, 18] on input "text" at bounding box center [390, 21] width 321 height 19
click at [533, 16] on button "submit" at bounding box center [541, 23] width 17 height 15
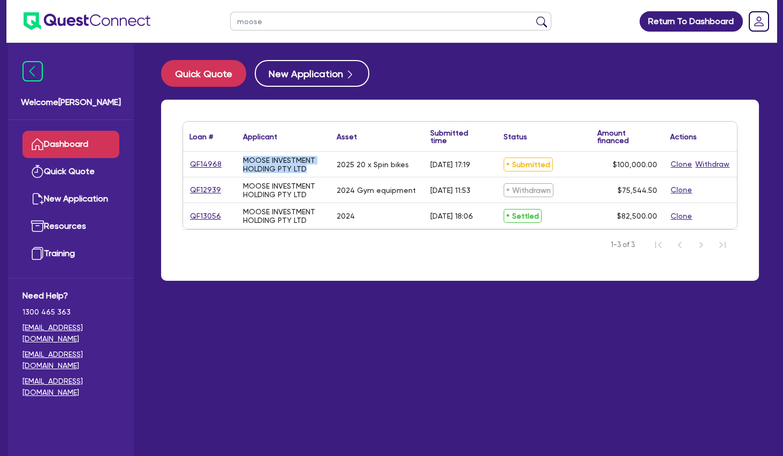
drag, startPoint x: 306, startPoint y: 171, endPoint x: 239, endPoint y: 159, distance: 67.4
click at [239, 159] on div "MOOSE INVESTMENT HOLDING PTY LTD" at bounding box center [284, 164] width 94 height 25
copy div "MOOSE INVESTMENT HOLDING PTY LTD"
click at [261, 164] on div "MOOSE INVESTMENT HOLDING PTY LTD" at bounding box center [283, 164] width 81 height 17
click at [216, 162] on link "QF14968" at bounding box center [206, 164] width 33 height 12
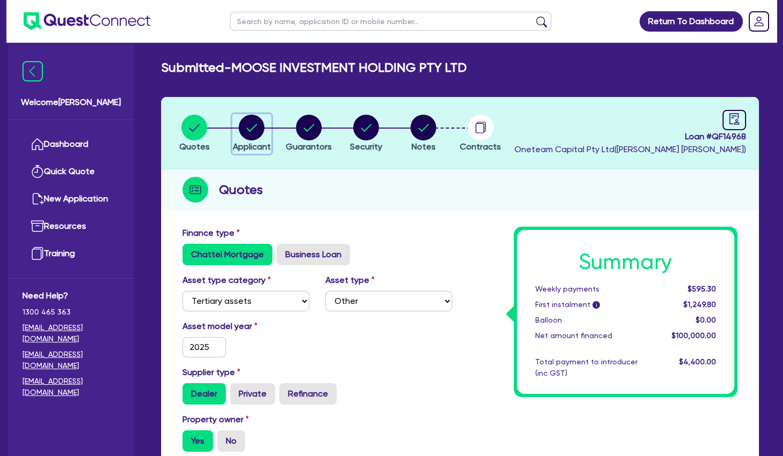
click at [265, 134] on div "button" at bounding box center [252, 128] width 38 height 26
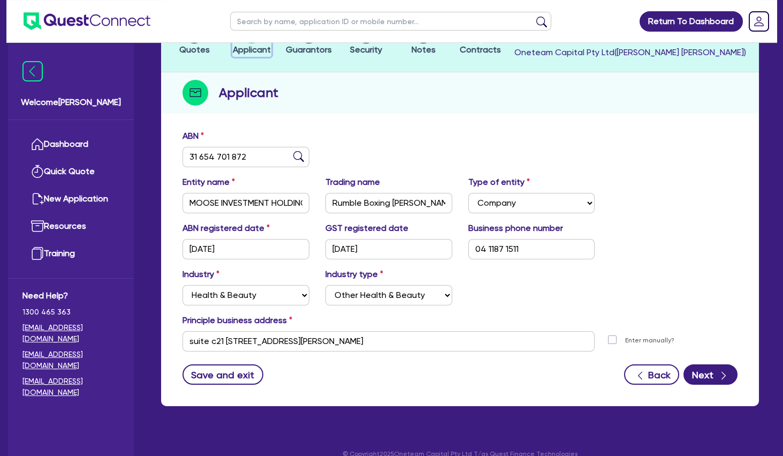
scroll to position [111, 0]
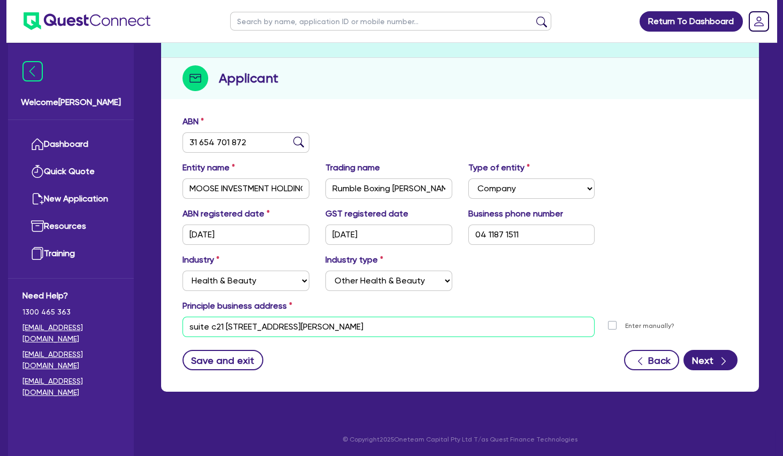
click at [271, 327] on input "suite c21 [STREET_ADDRESS][PERSON_NAME]" at bounding box center [389, 326] width 412 height 20
click at [363, 187] on input "Rumble Boxing [PERSON_NAME]" at bounding box center [389, 188] width 127 height 20
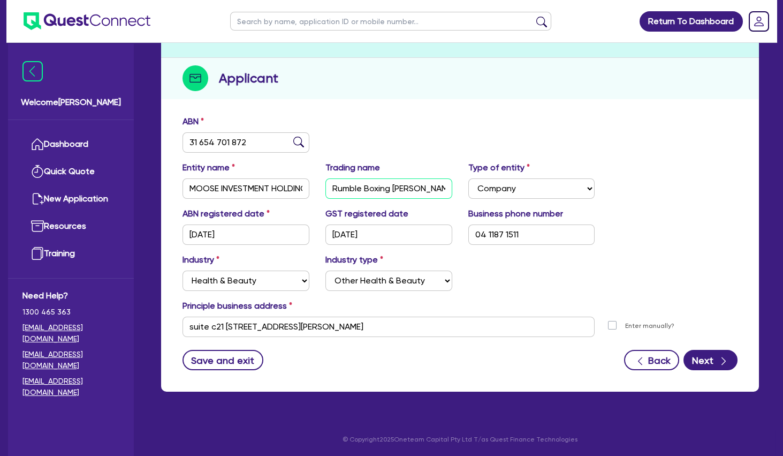
click at [363, 187] on input "Rumble Boxing [PERSON_NAME]" at bounding box center [389, 188] width 127 height 20
click at [384, 118] on div "ABN 31 654 701 872" at bounding box center [460, 138] width 571 height 46
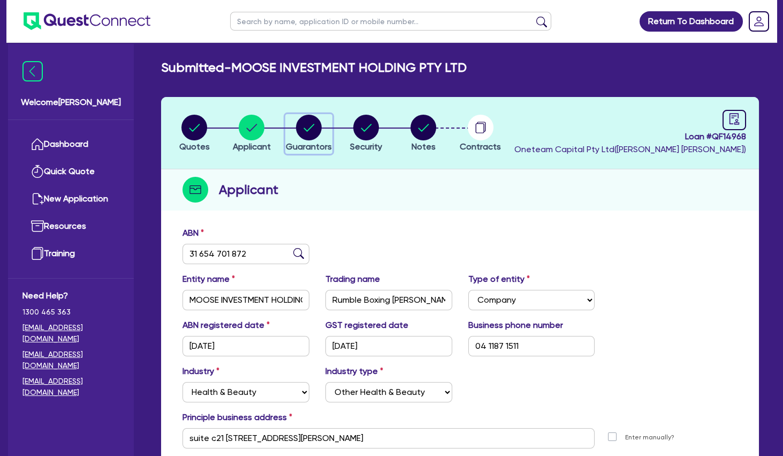
click at [307, 122] on circle "button" at bounding box center [309, 128] width 26 height 26
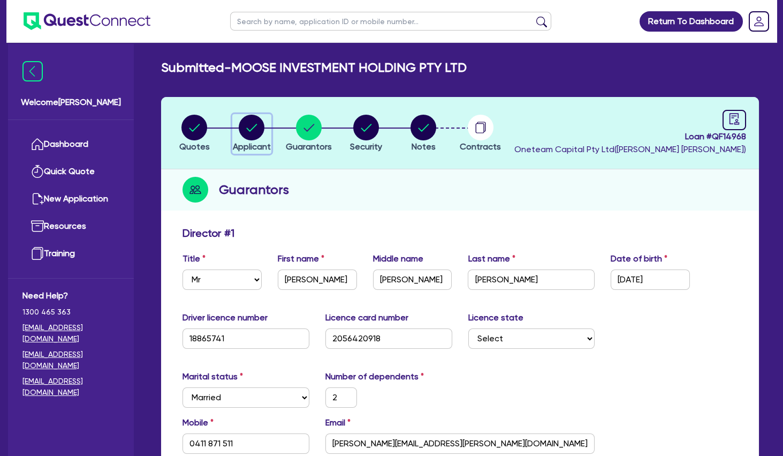
click at [263, 125] on circle "button" at bounding box center [252, 128] width 26 height 26
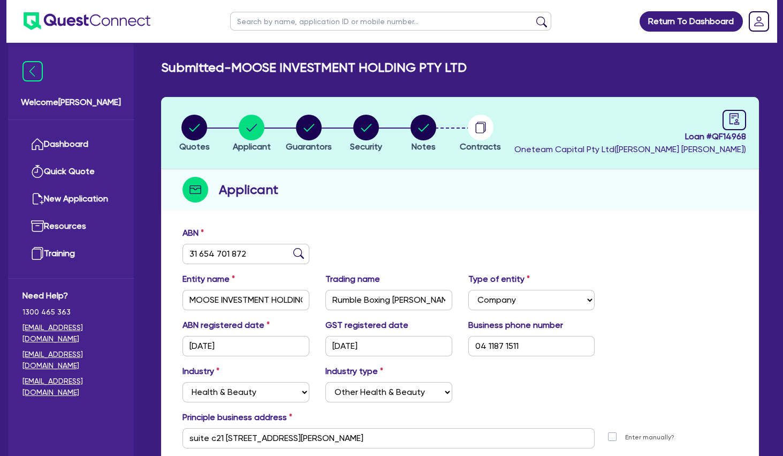
click at [308, 22] on input "text" at bounding box center [390, 21] width 321 height 19
click button "submit" at bounding box center [541, 23] width 17 height 15
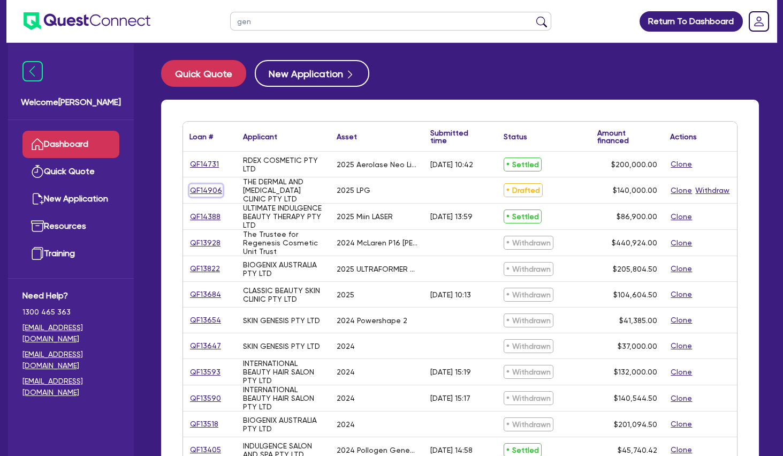
click at [211, 187] on link "QF14906" at bounding box center [206, 190] width 33 height 12
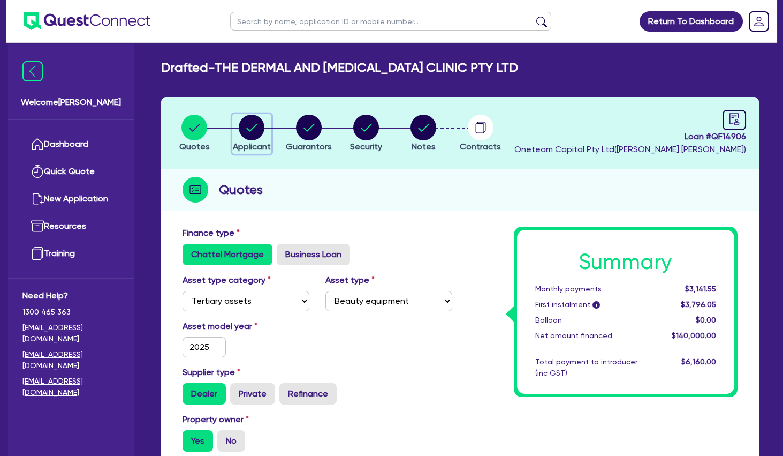
click at [258, 132] on circle "button" at bounding box center [252, 128] width 26 height 26
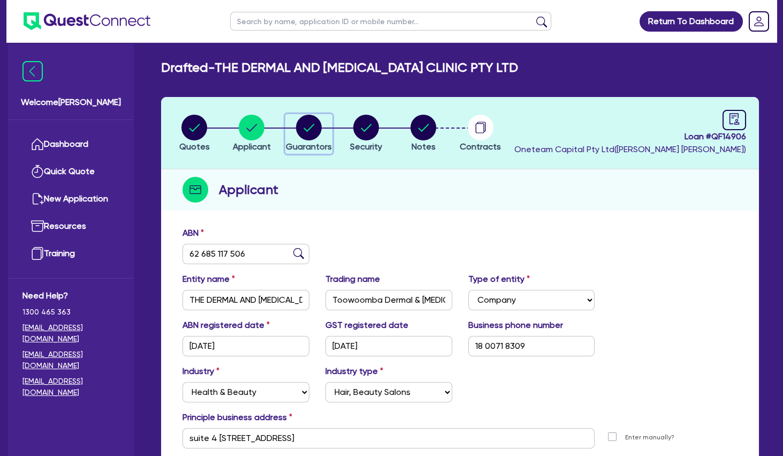
click at [308, 127] on circle "button" at bounding box center [309, 128] width 26 height 26
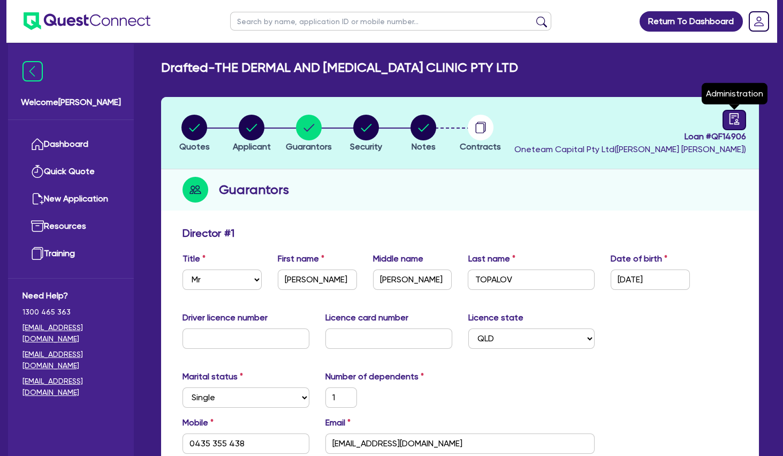
click at [728, 118] on link at bounding box center [735, 120] width 24 height 20
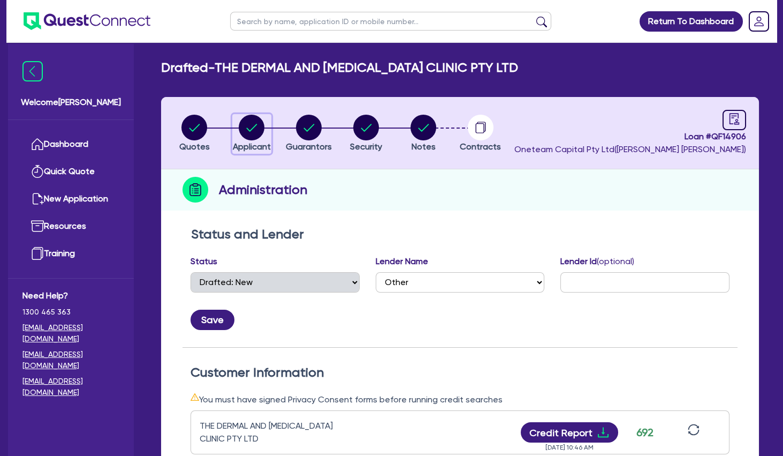
click at [253, 131] on circle "button" at bounding box center [252, 128] width 26 height 26
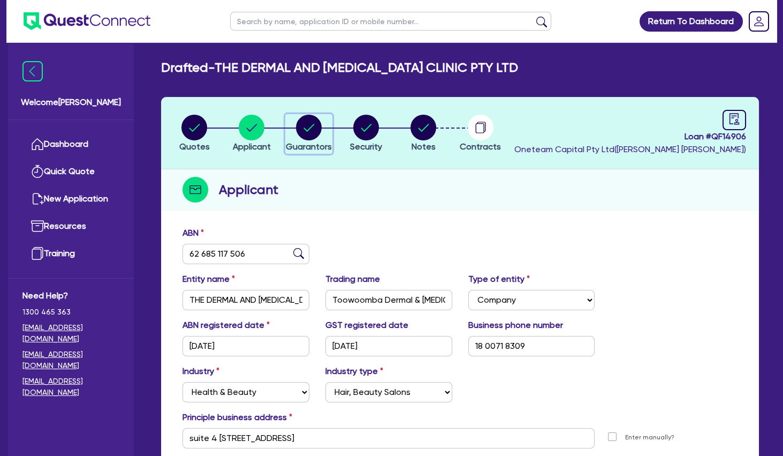
click at [306, 131] on circle "button" at bounding box center [309, 128] width 26 height 26
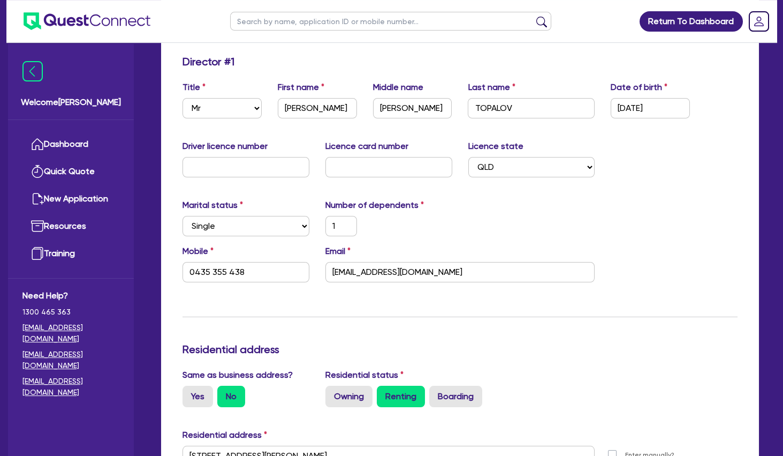
scroll to position [173, 0]
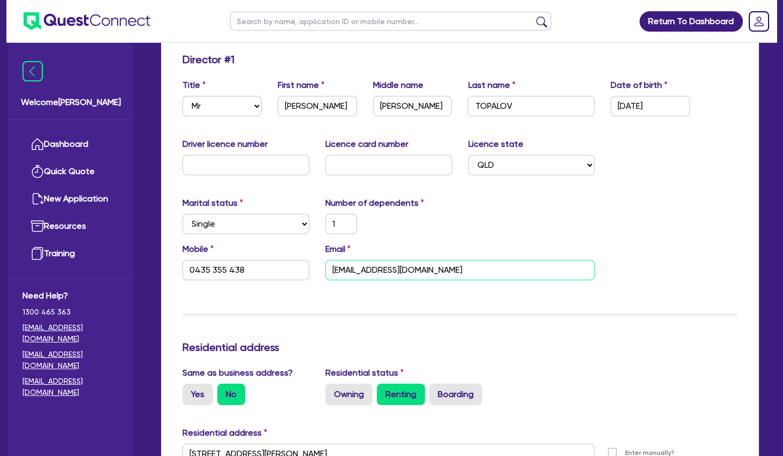
click at [361, 271] on input "[EMAIL_ADDRESS][DOMAIN_NAME]" at bounding box center [461, 270] width 270 height 20
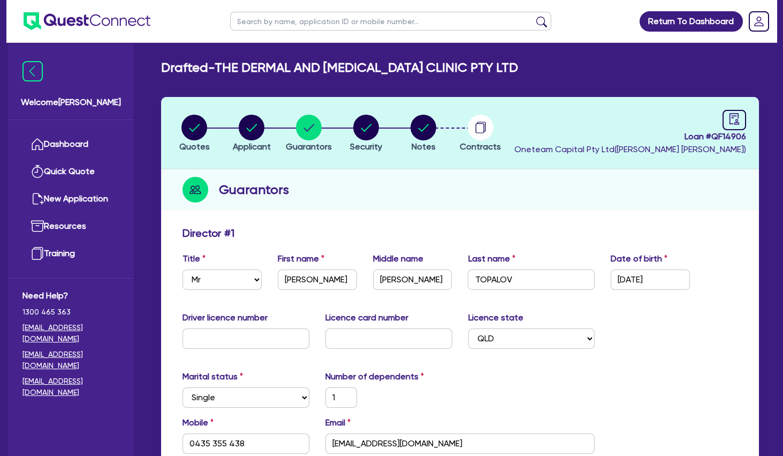
click at [379, 164] on header "Quotes Applicant [GEOGRAPHIC_DATA] Security Notes Contracts Loan # QF14906 Onet…" at bounding box center [460, 133] width 598 height 72
